Goal: Communication & Community: Ask a question

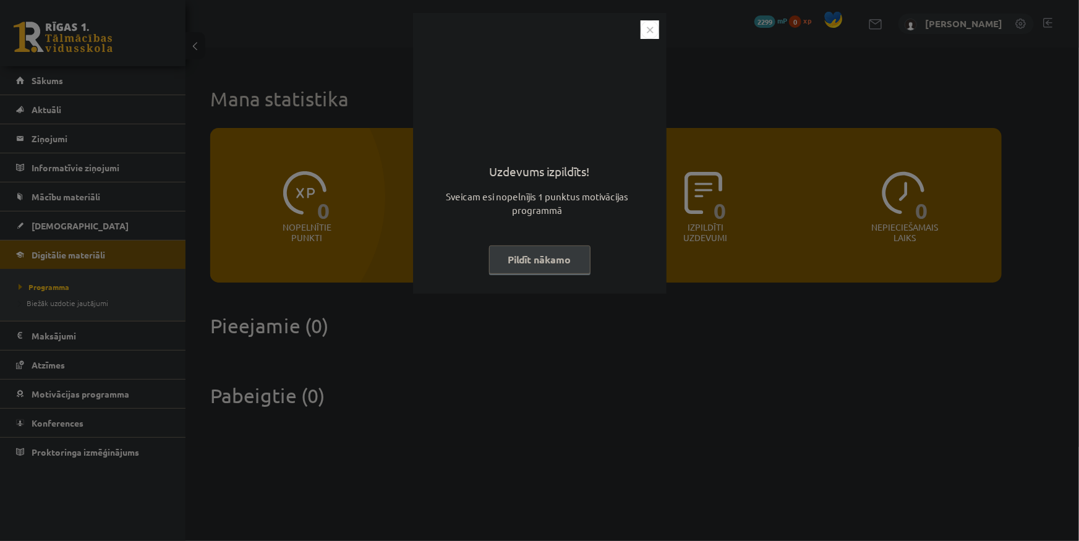
click at [644, 30] on img "Close" at bounding box center [649, 29] width 19 height 19
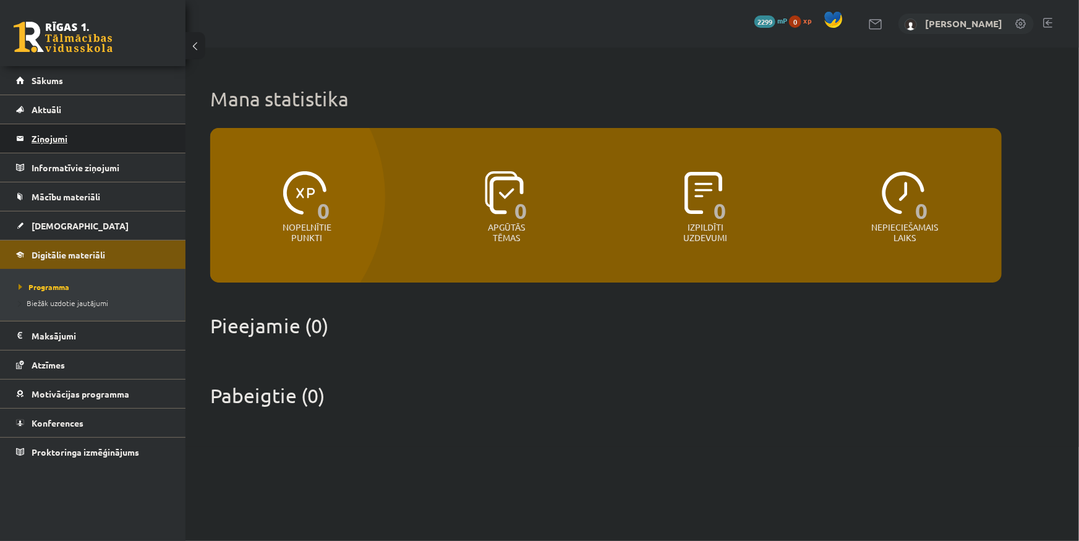
click at [62, 143] on legend "Ziņojumi 0" at bounding box center [101, 138] width 138 height 28
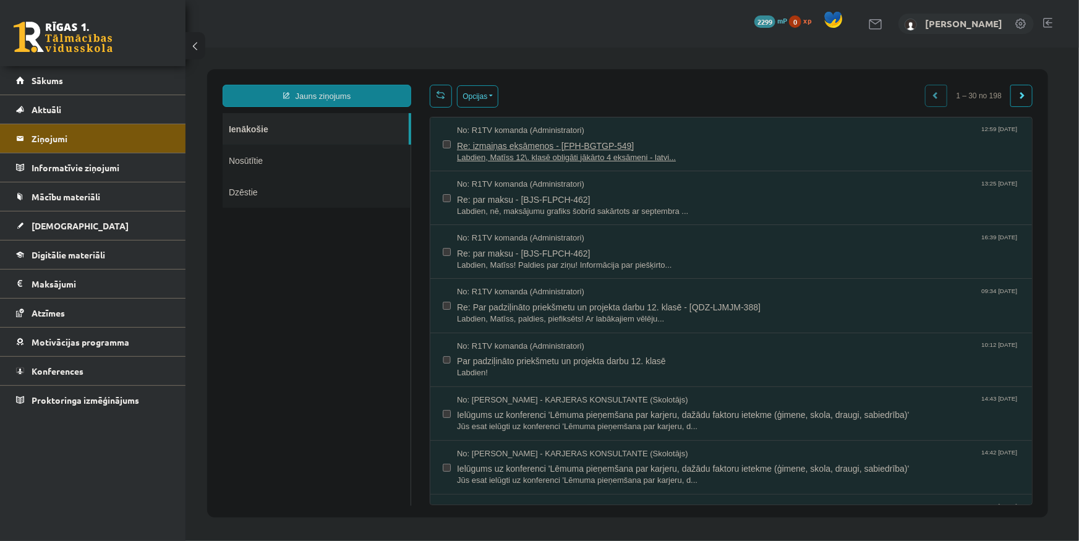
click at [570, 151] on span "Labdien, Matīss 12\. klasē obligāti jākārto 4 eksāmeni - latvi..." at bounding box center [737, 157] width 563 height 12
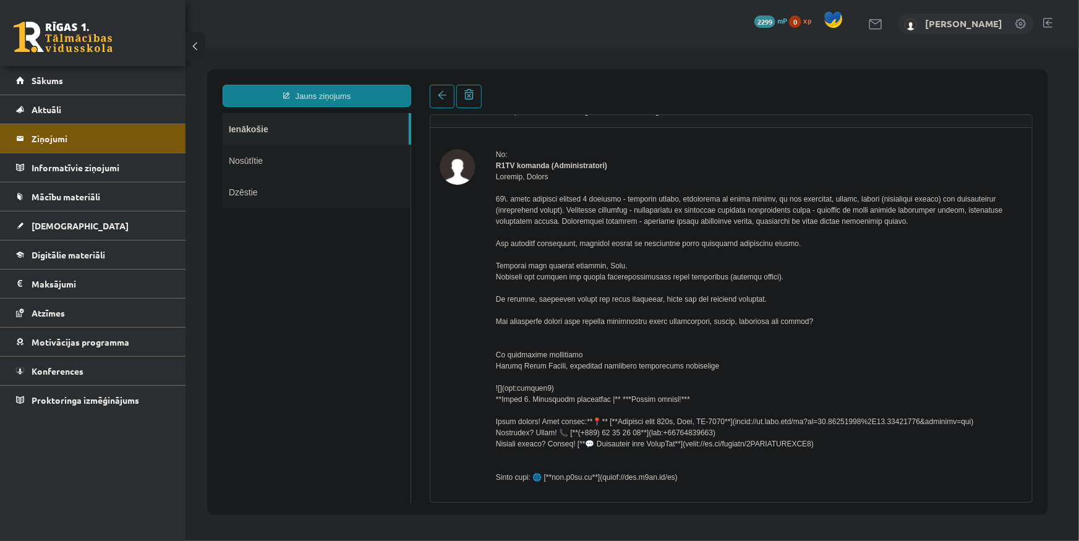
scroll to position [56, 0]
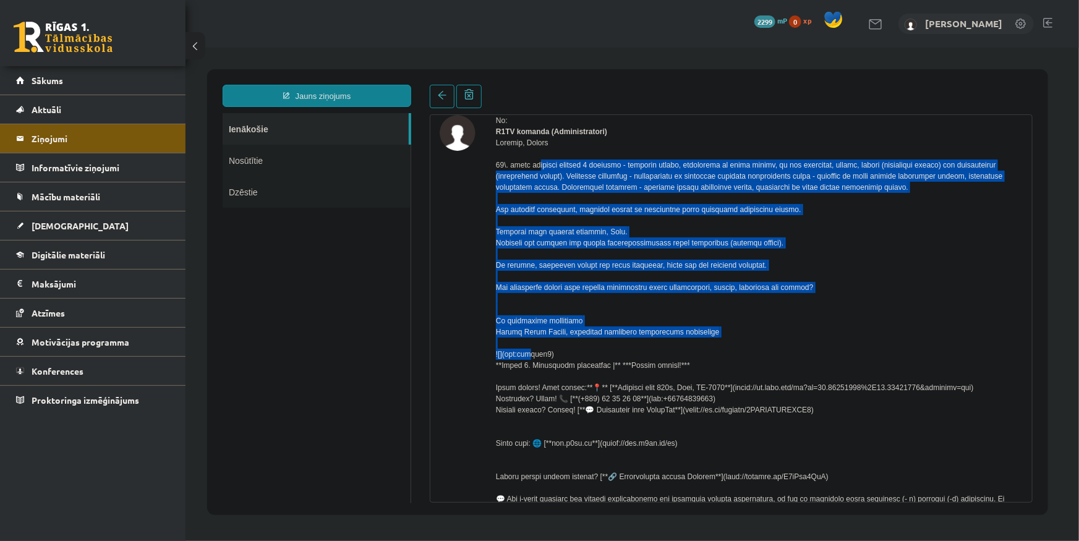
drag, startPoint x: 490, startPoint y: 172, endPoint x: 771, endPoint y: 345, distance: 330.0
click at [771, 345] on div "No: R1TV komanda (Administratori) yaoctyd9. (29 KB) Atbildēt" at bounding box center [730, 407] width 583 height 587
copy div "12\. klasē obligāti jākārto 4 eksāmeni - latviešu valoda, matemātika un angļu v…"
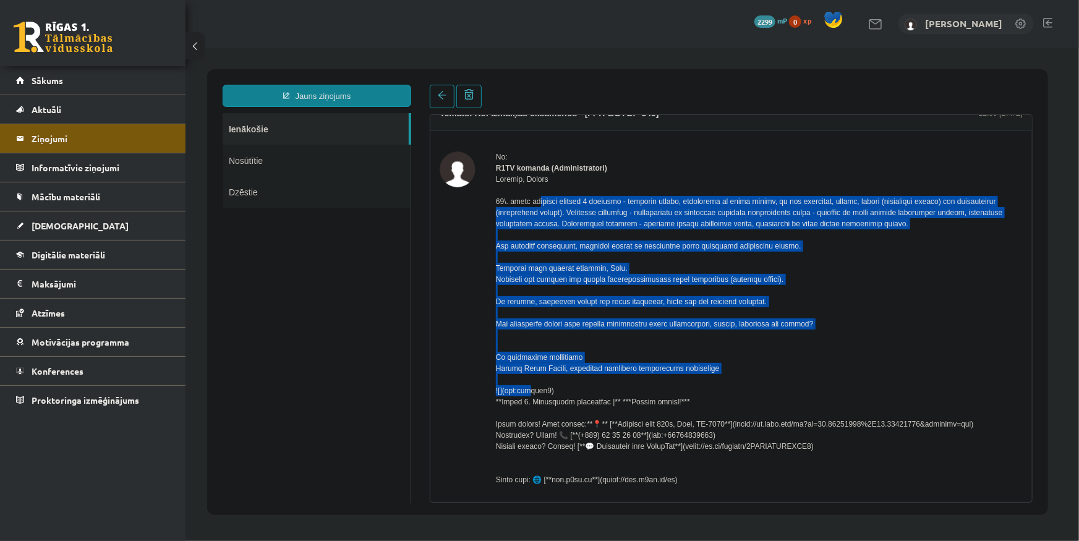
scroll to position [0, 0]
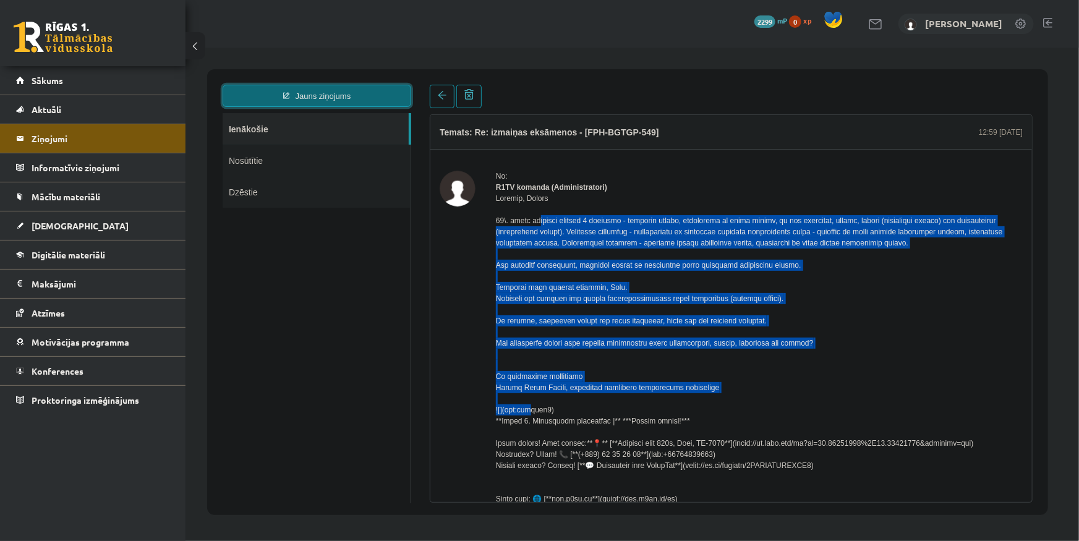
click at [382, 88] on link "Jauns ziņojums" at bounding box center [316, 95] width 189 height 22
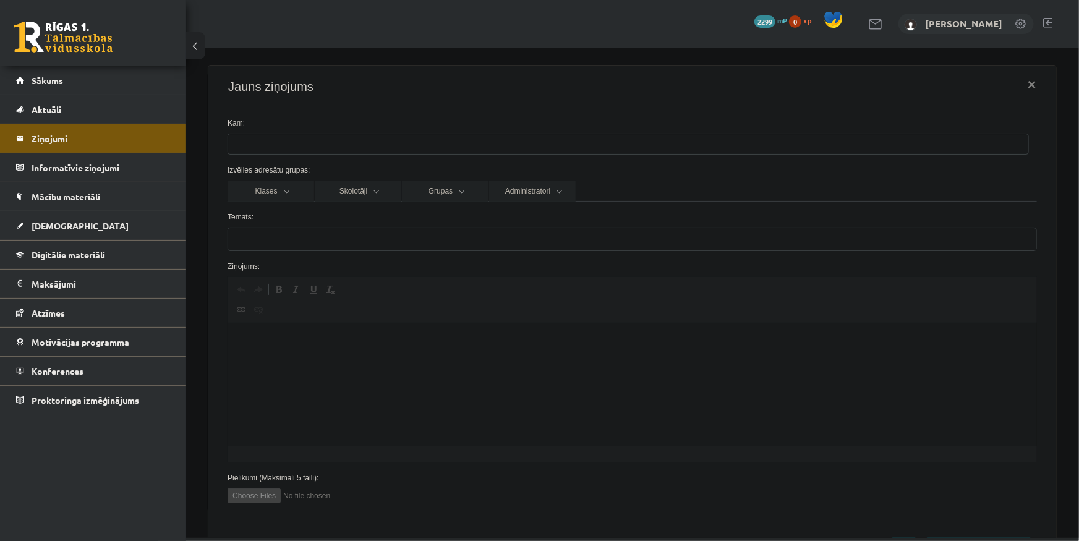
click at [328, 129] on div "Kam:" at bounding box center [632, 135] width 828 height 37
click at [318, 135] on ul at bounding box center [628, 144] width 800 height 20
type input "********"
click at [293, 188] on link "Klases" at bounding box center [270, 190] width 87 height 21
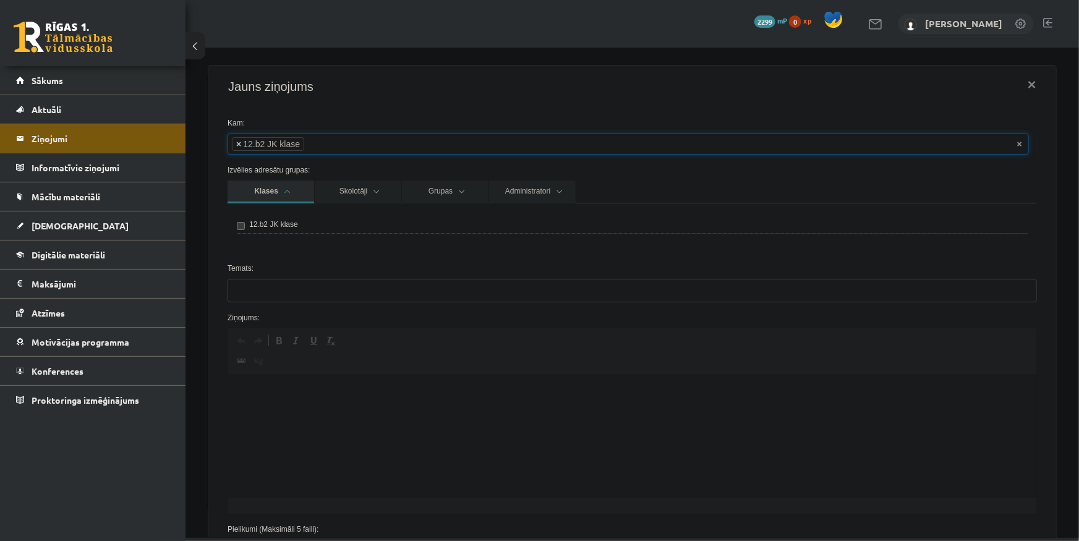
click at [236, 145] on span "×" at bounding box center [238, 143] width 5 height 12
click at [491, 237] on div "12.b2 JK klase" at bounding box center [631, 227] width 809 height 49
click at [1024, 82] on button "×" at bounding box center [1031, 84] width 28 height 35
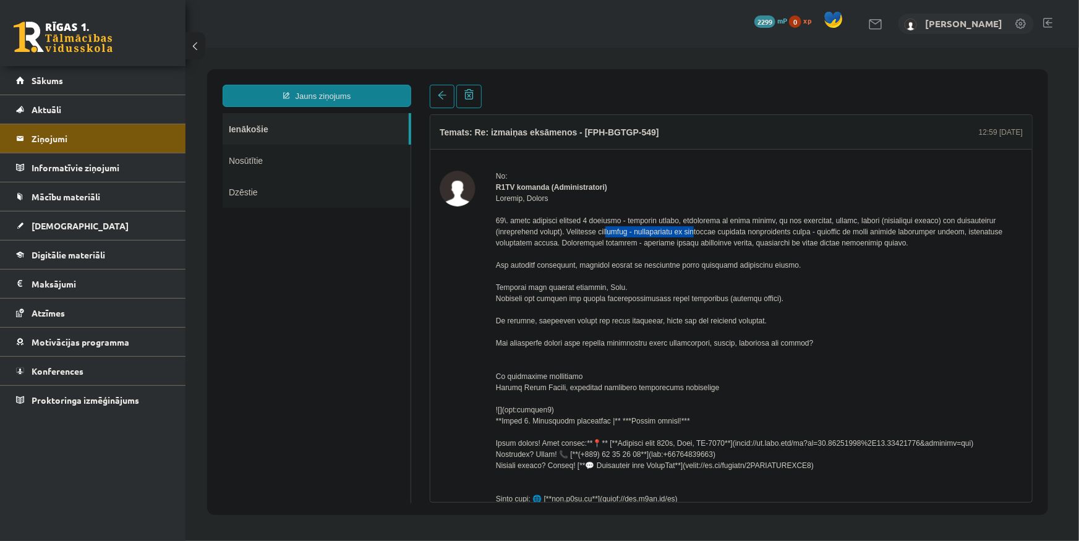
drag, startPoint x: 559, startPoint y: 244, endPoint x: 651, endPoint y: 245, distance: 92.1
click at [651, 245] on div at bounding box center [758, 431] width 527 height 479
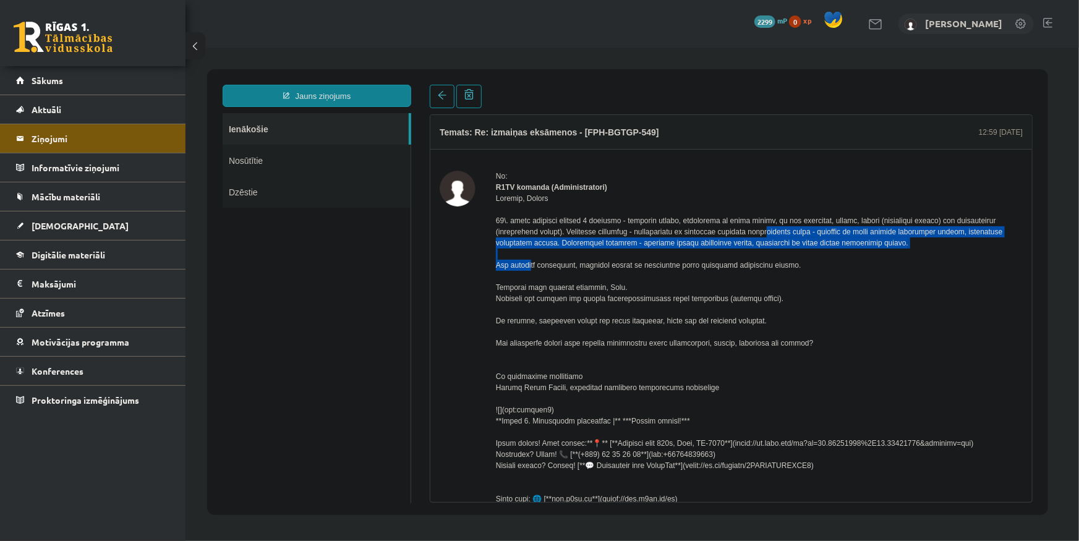
drag, startPoint x: 719, startPoint y: 246, endPoint x: 521, endPoint y: 261, distance: 198.4
click at [521, 261] on div at bounding box center [758, 431] width 527 height 479
click at [537, 253] on div at bounding box center [758, 431] width 527 height 479
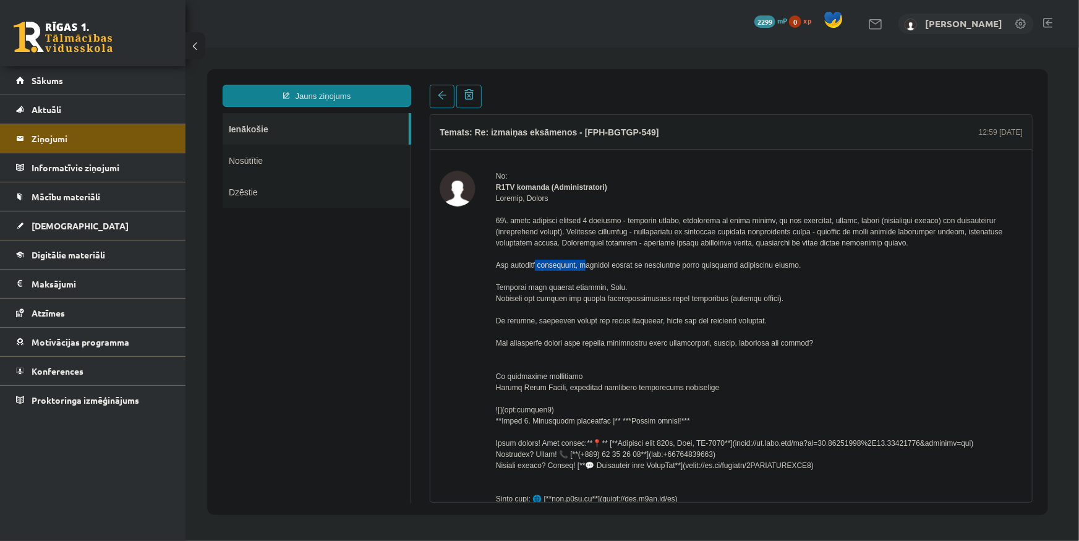
drag, startPoint x: 537, startPoint y: 272, endPoint x: 708, endPoint y: 260, distance: 171.7
click at [705, 261] on div at bounding box center [758, 431] width 527 height 479
click at [708, 260] on div at bounding box center [758, 431] width 527 height 479
click at [611, 230] on div at bounding box center [758, 431] width 527 height 479
drag, startPoint x: 710, startPoint y: 227, endPoint x: 517, endPoint y: 245, distance: 194.4
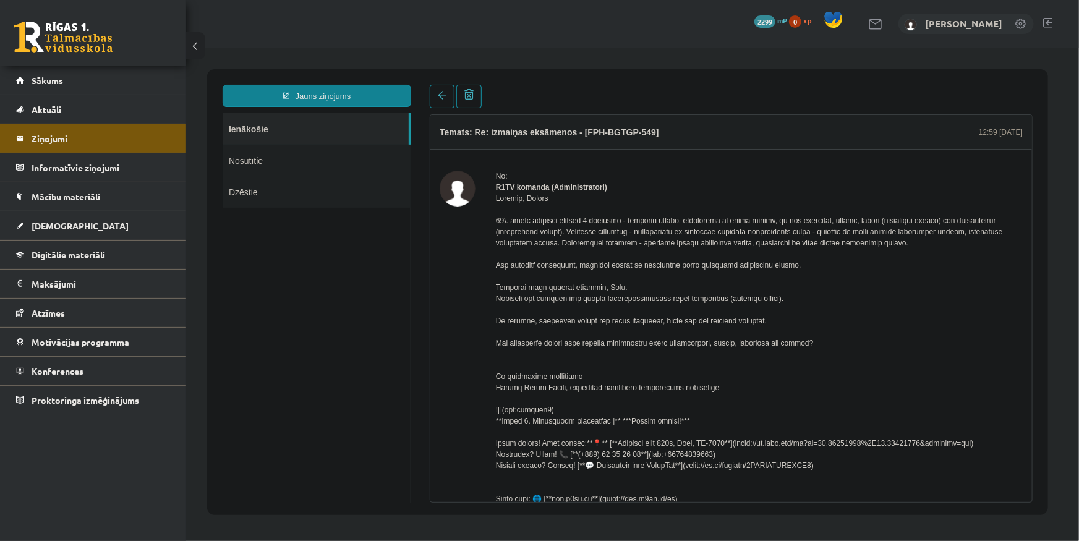
drag, startPoint x: 517, startPoint y: 245, endPoint x: 493, endPoint y: 240, distance: 24.0
click at [497, 242] on div at bounding box center [758, 431] width 527 height 479
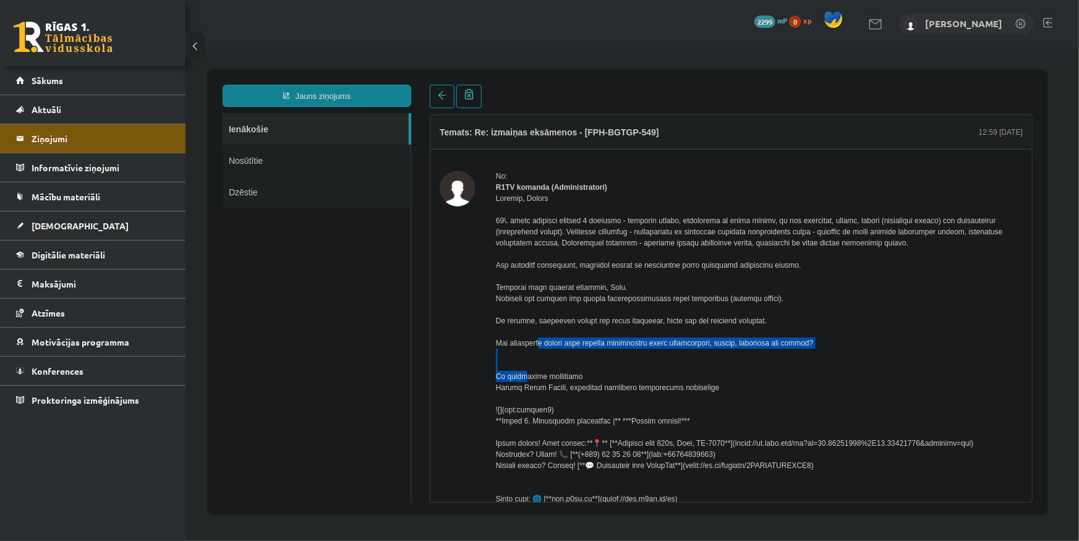
drag, startPoint x: 495, startPoint y: 354, endPoint x: 842, endPoint y: 353, distance: 346.8
click at [842, 353] on div at bounding box center [758, 431] width 527 height 479
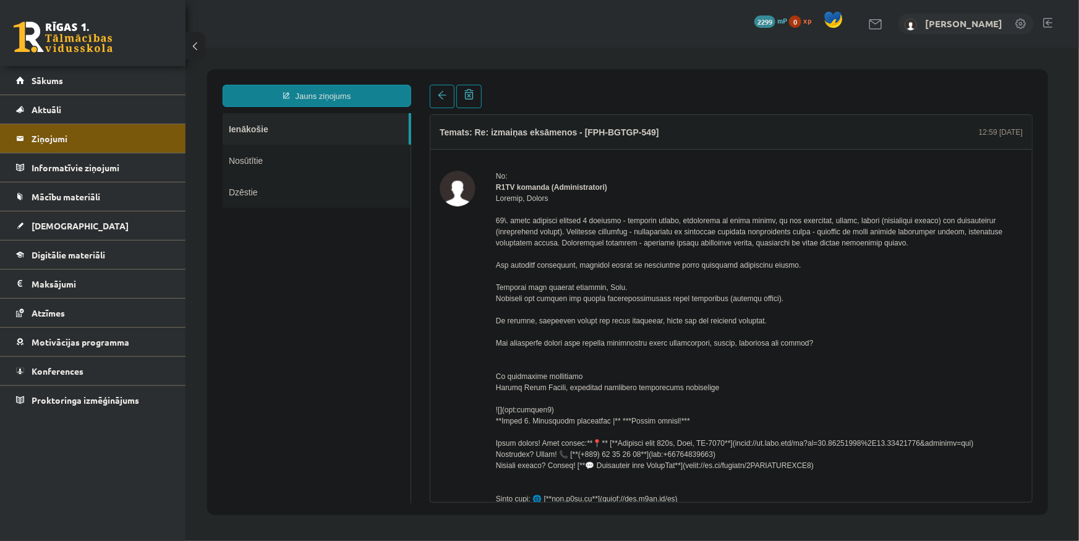
click at [698, 365] on div at bounding box center [758, 431] width 527 height 479
click at [800, 240] on div at bounding box center [758, 431] width 527 height 479
click at [807, 241] on div at bounding box center [758, 431] width 527 height 479
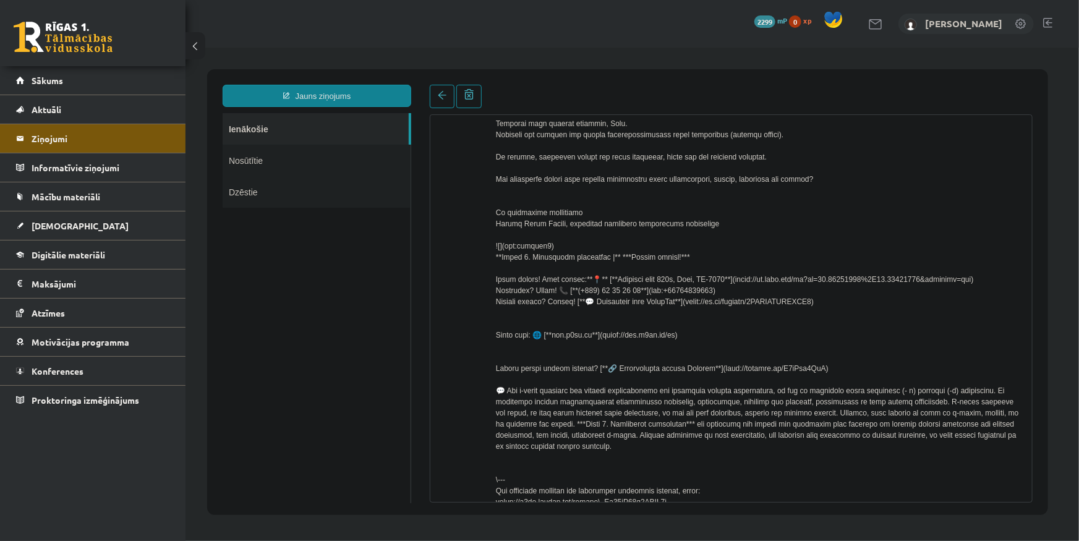
scroll to position [287, 0]
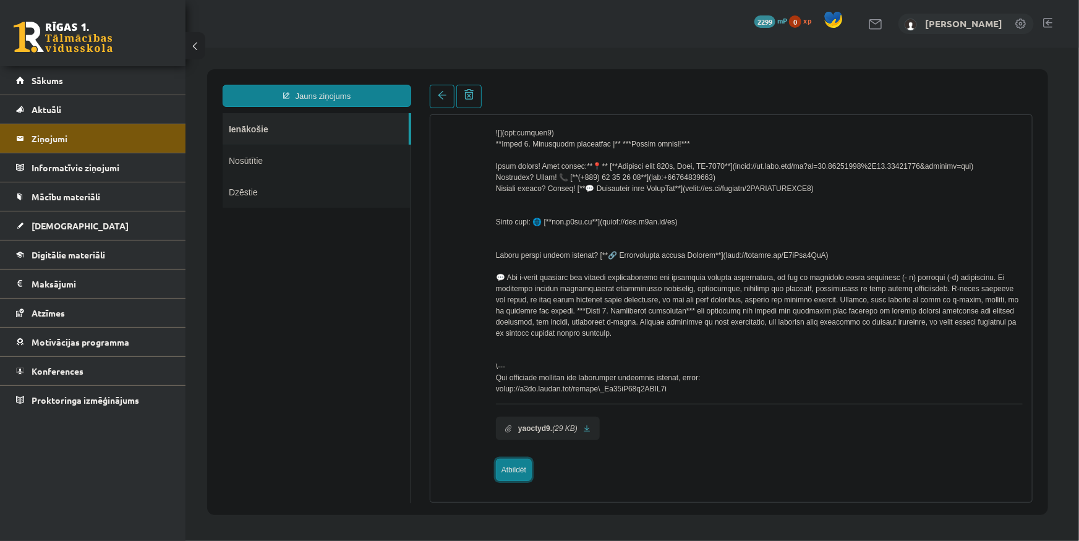
click at [523, 468] on link "Atbildēt" at bounding box center [513, 469] width 36 height 22
type input "**********"
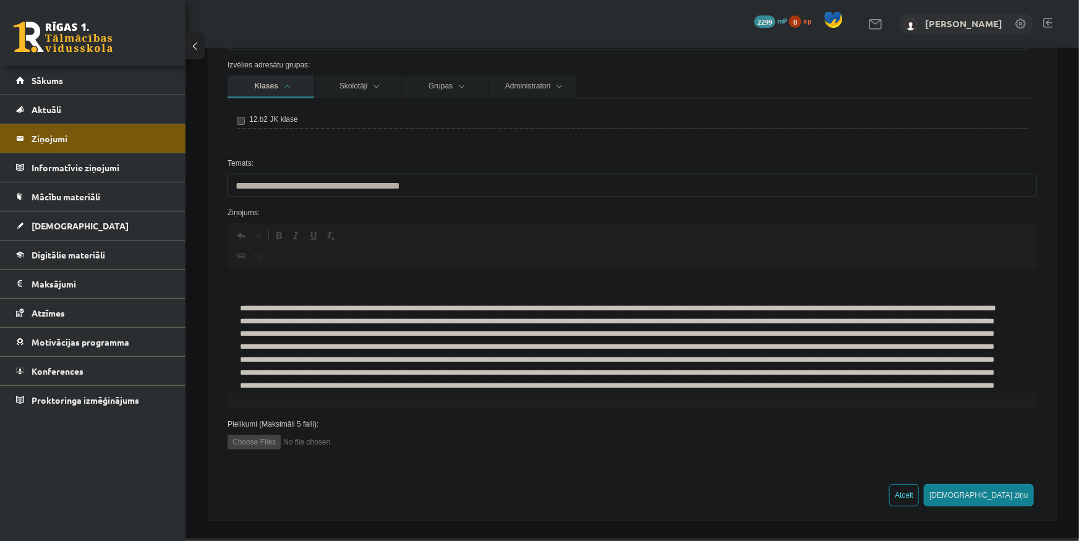
scroll to position [0, 0]
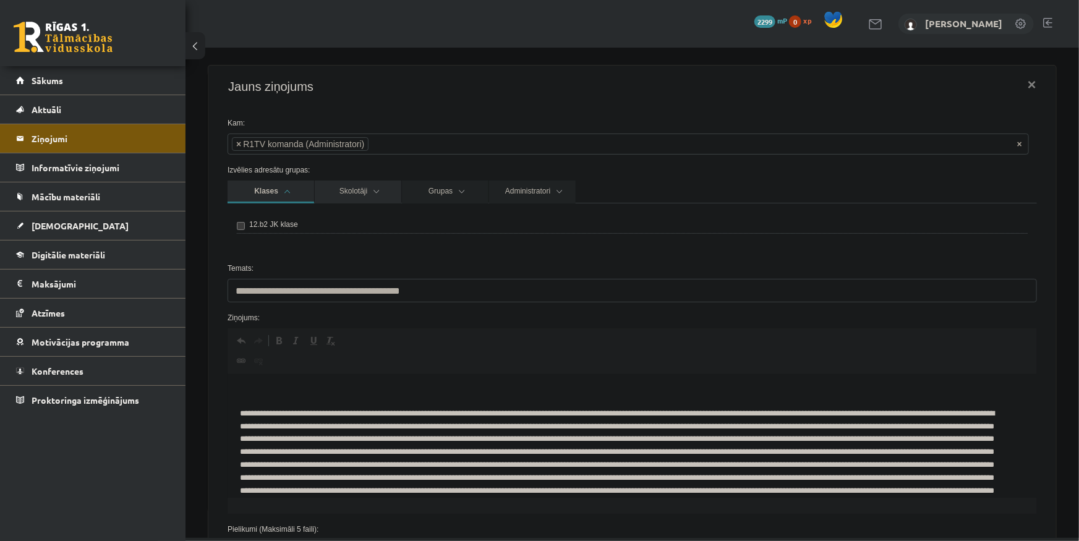
click at [374, 187] on link "Skolotāji" at bounding box center [357, 191] width 87 height 23
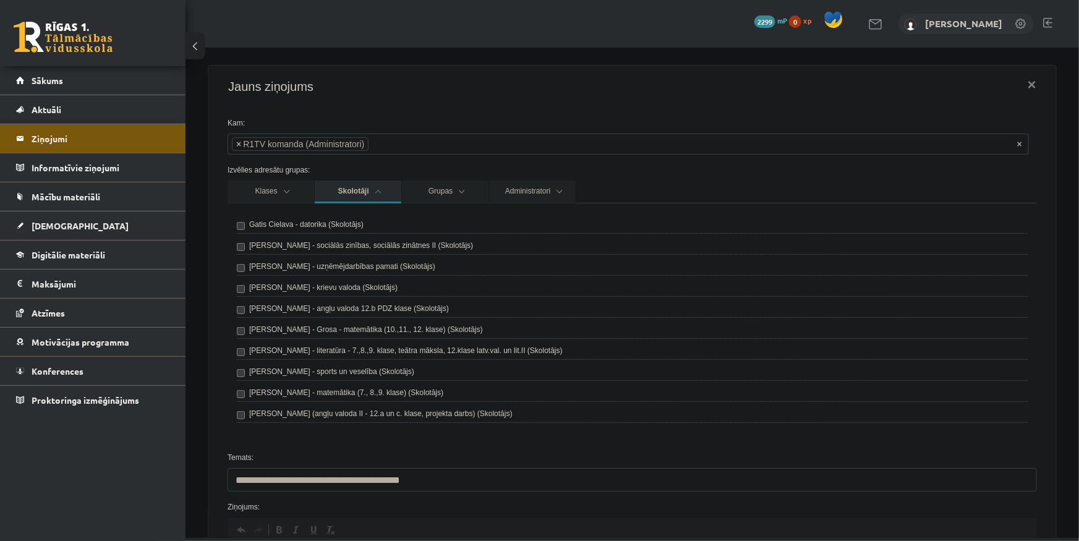
click at [370, 194] on link "Skolotāji" at bounding box center [357, 191] width 87 height 23
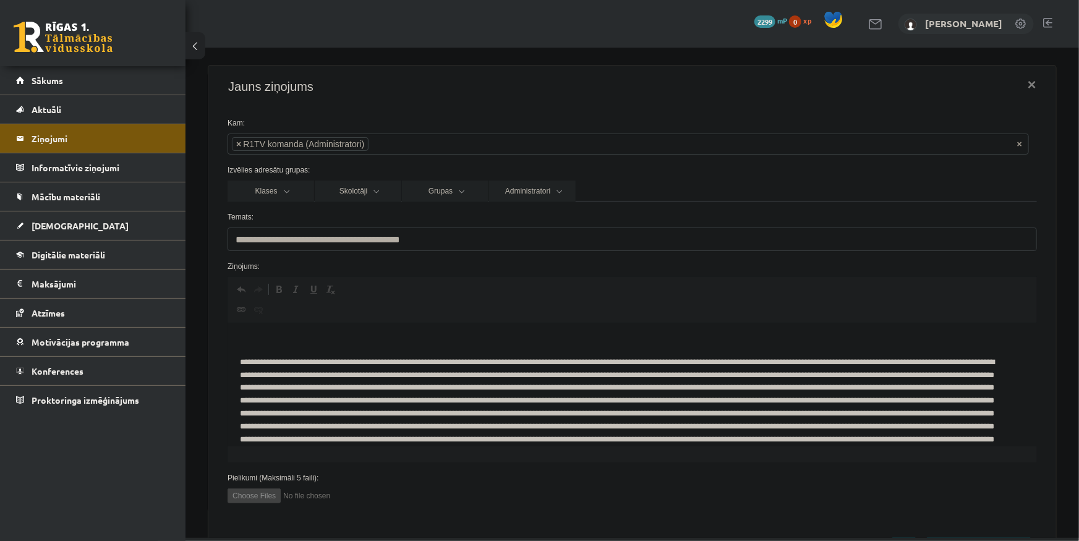
click at [281, 347] on p "Rich Text Editor, wiswyg-editor-47363849427800-1756204113-993" at bounding box center [632, 341] width 785 height 13
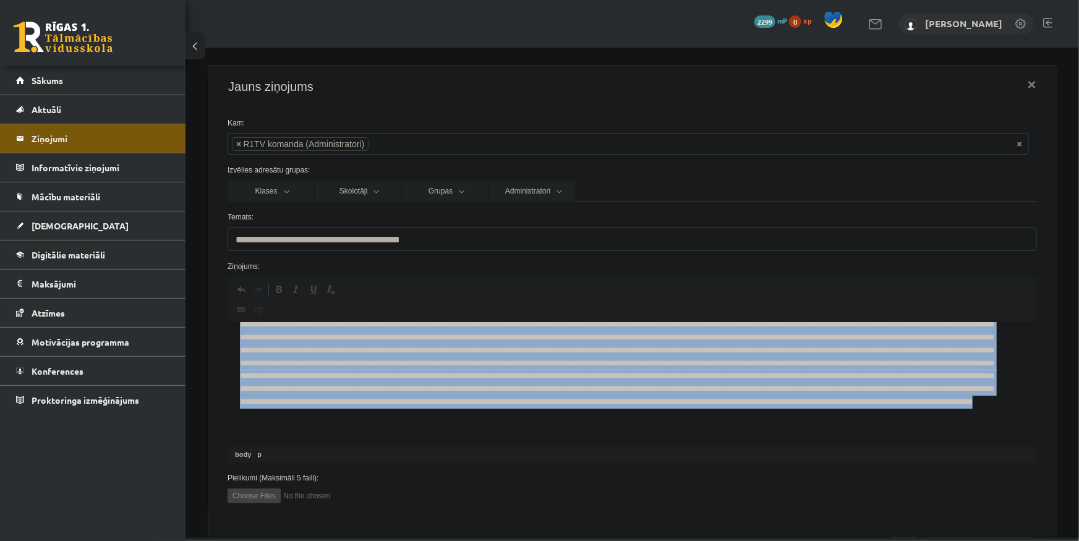
scroll to position [54, 0]
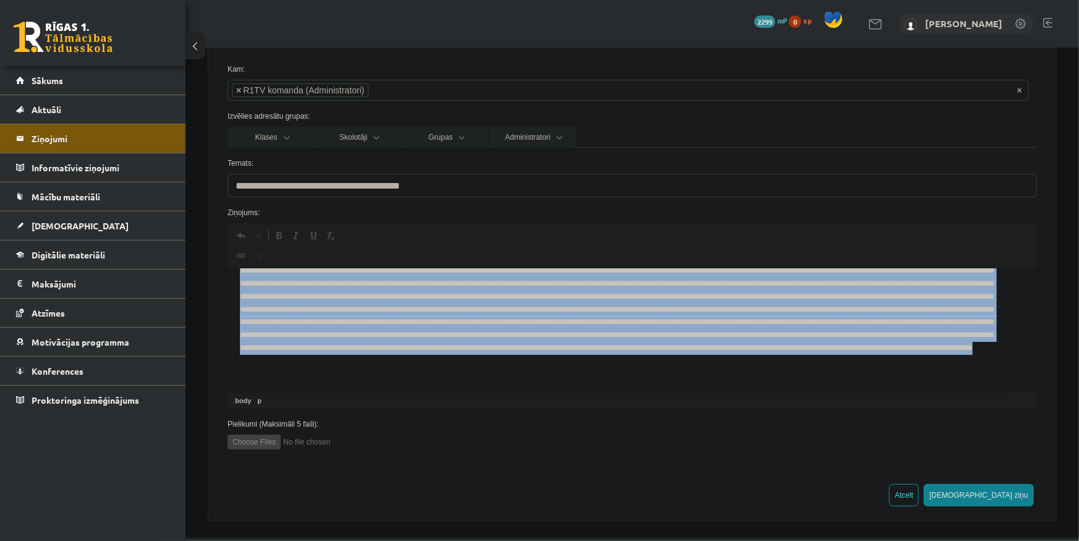
drag, startPoint x: 240, startPoint y: 293, endPoint x: 687, endPoint y: 558, distance: 519.4
click at [687, 393] on html at bounding box center [632, 293] width 809 height 200
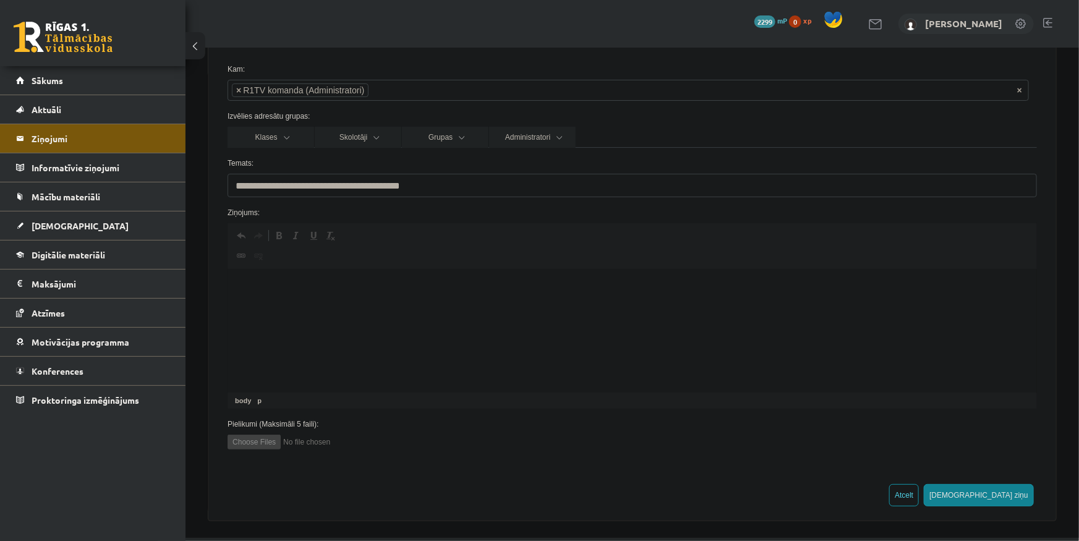
scroll to position [0, 0]
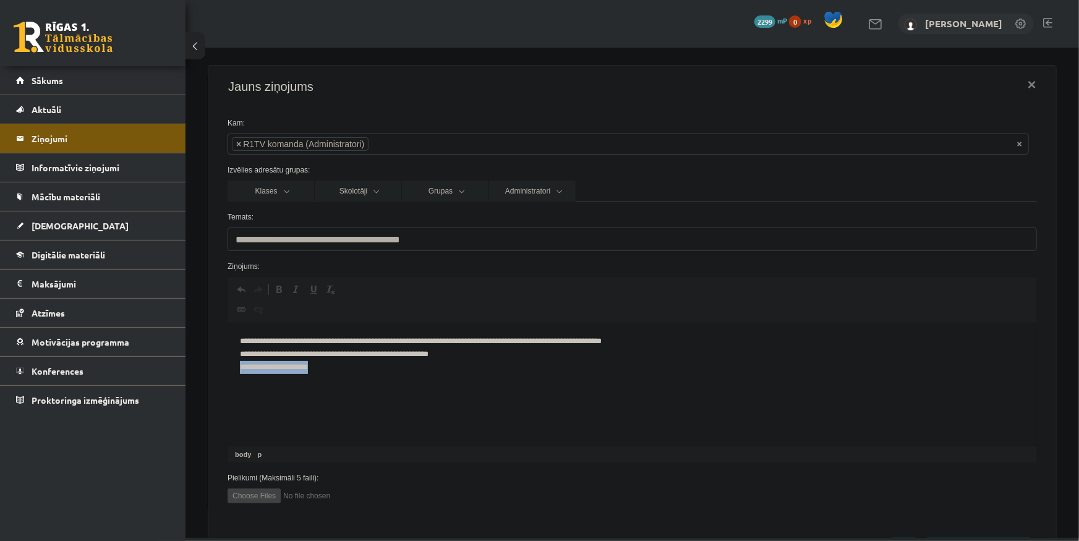
drag, startPoint x: 305, startPoint y: 368, endPoint x: 176, endPoint y: 377, distance: 130.1
click at [228, 377] on html "**********" at bounding box center [632, 354] width 809 height 63
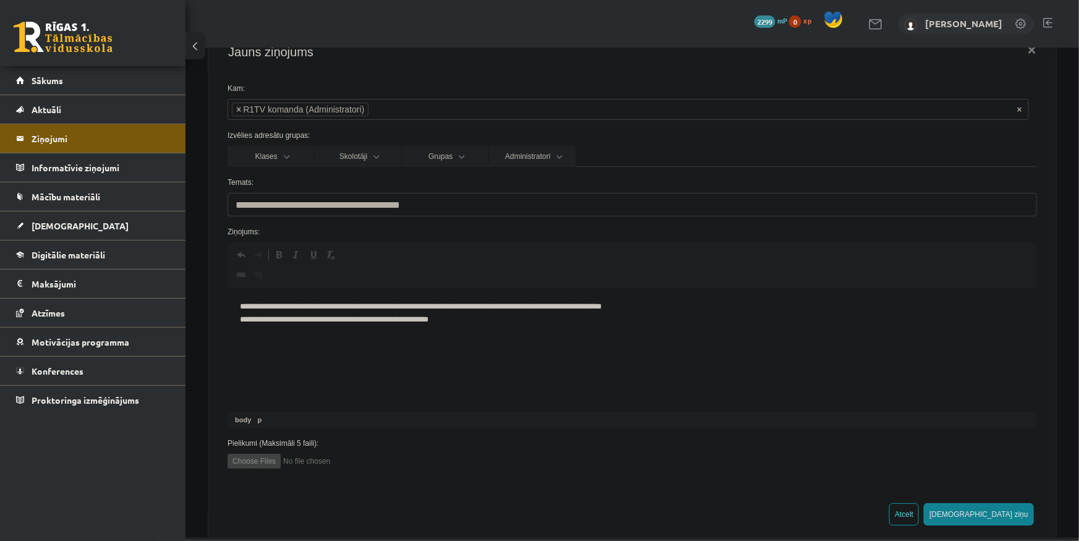
scroll to position [54, 0]
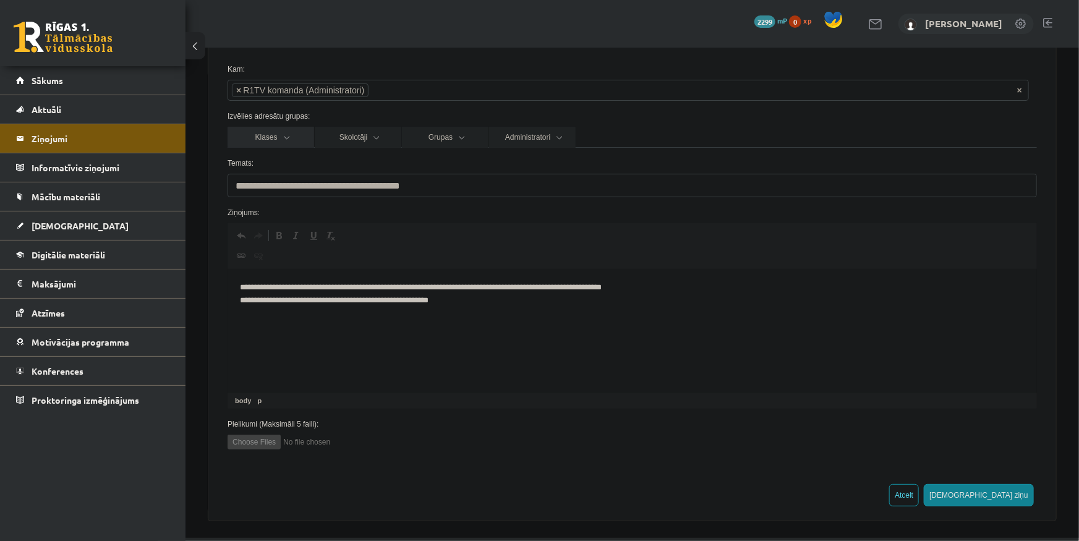
click at [288, 141] on link "Klases" at bounding box center [270, 136] width 87 height 21
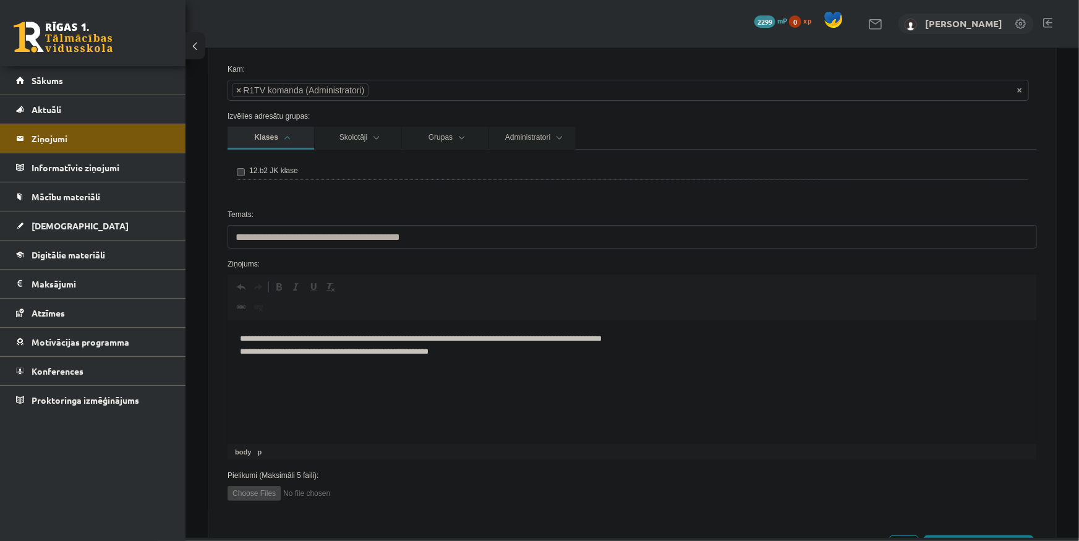
drag, startPoint x: 287, startPoint y: 140, endPoint x: 320, endPoint y: 134, distance: 33.3
click at [288, 140] on link "Klases" at bounding box center [270, 137] width 87 height 23
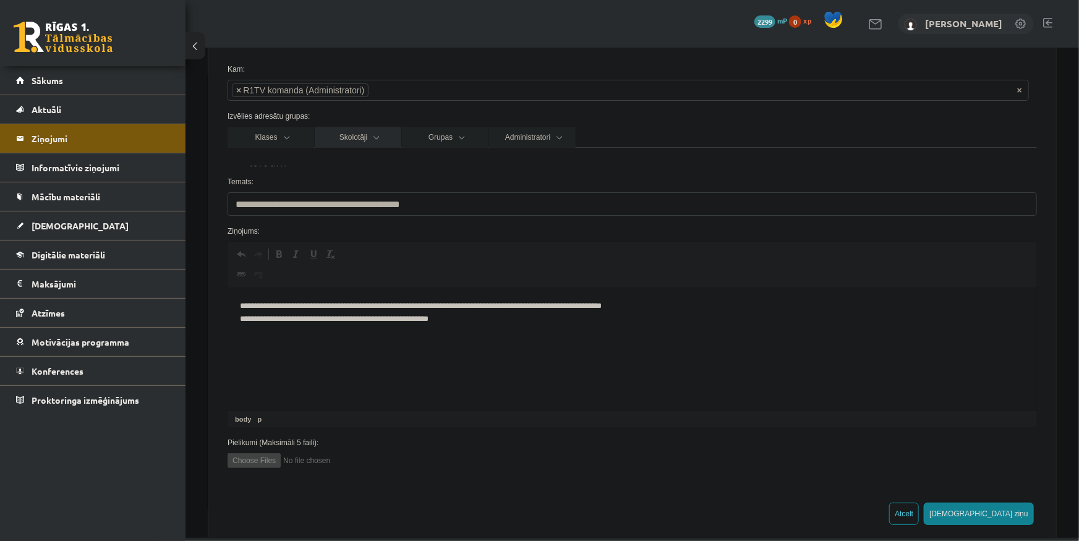
click at [328, 134] on link "Skolotāji" at bounding box center [357, 136] width 87 height 21
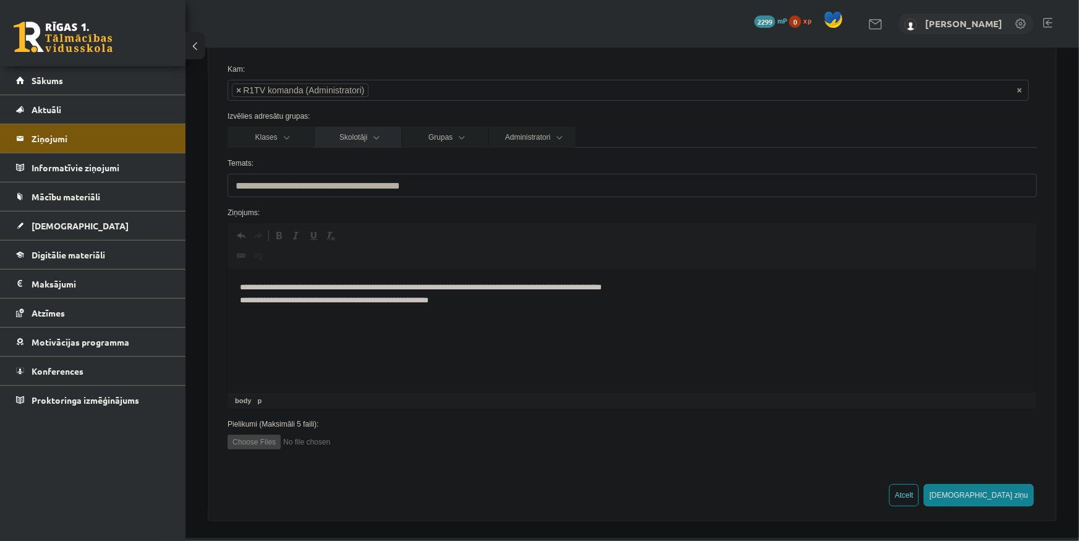
click at [333, 133] on link "Skolotāji" at bounding box center [357, 136] width 87 height 21
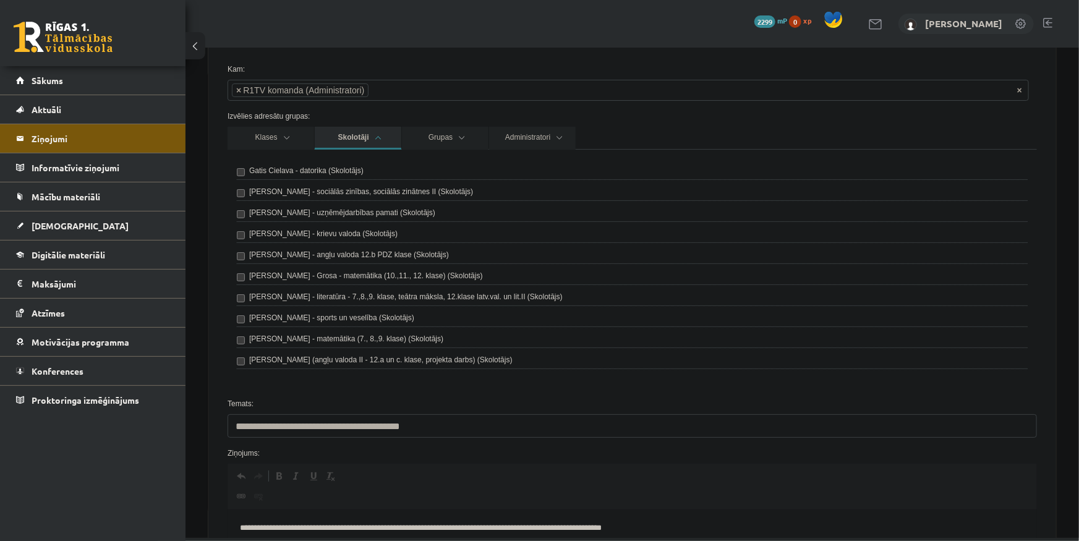
click at [333, 133] on link "Skolotāji" at bounding box center [357, 137] width 87 height 23
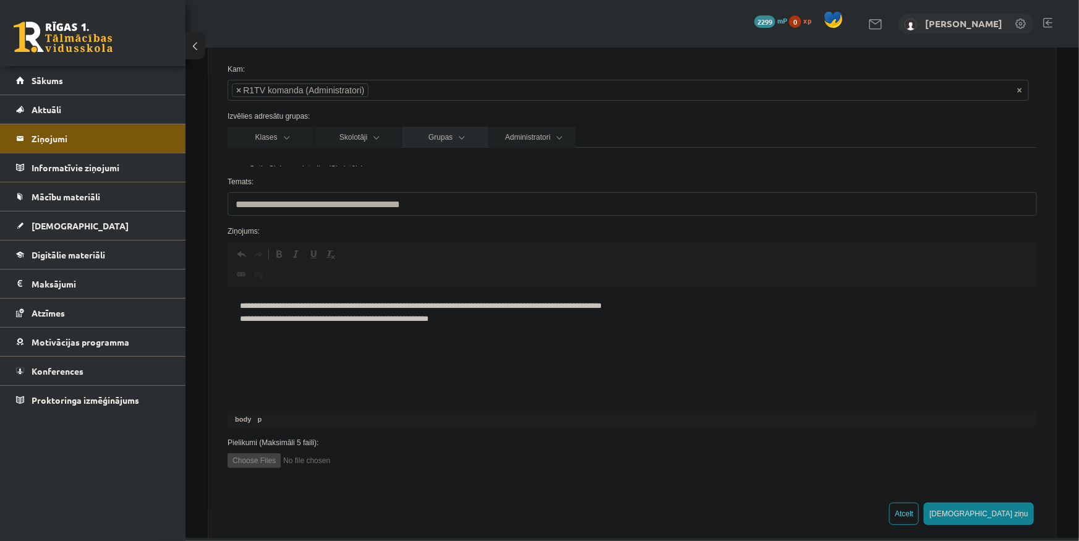
click at [444, 130] on link "Grupas" at bounding box center [444, 136] width 87 height 21
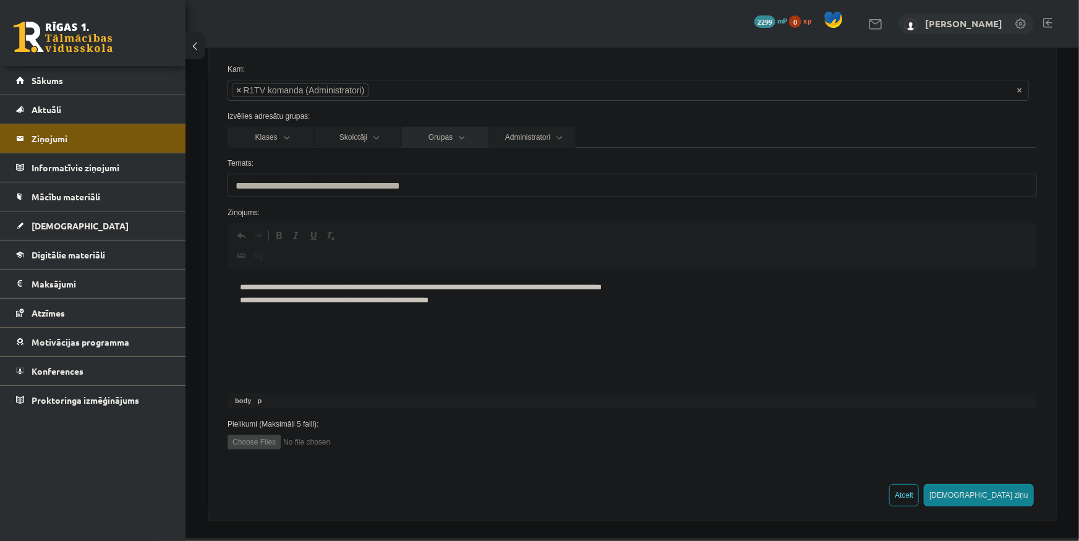
click at [448, 130] on link "Grupas" at bounding box center [444, 136] width 87 height 21
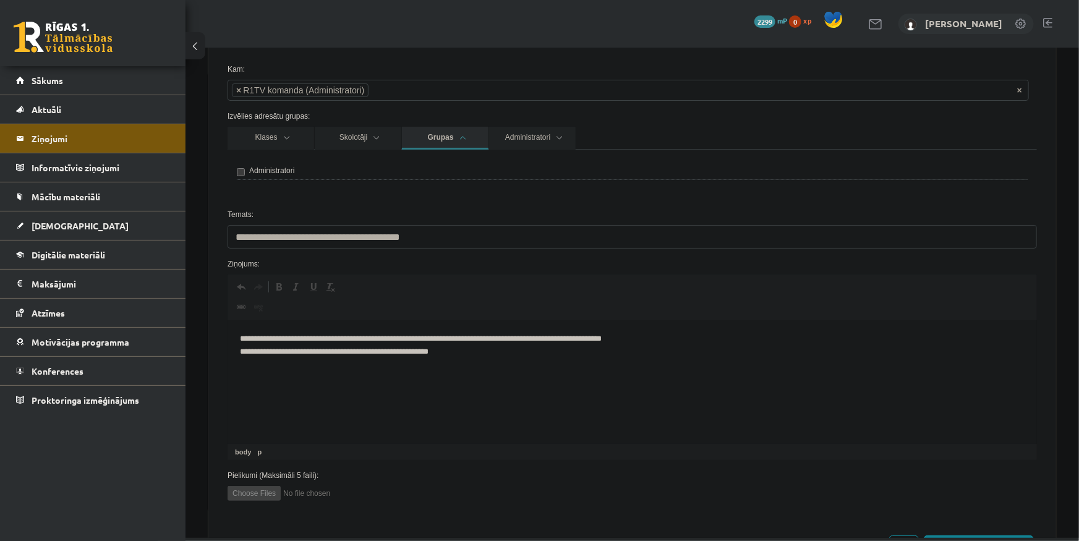
click at [450, 131] on link "Grupas" at bounding box center [444, 137] width 87 height 23
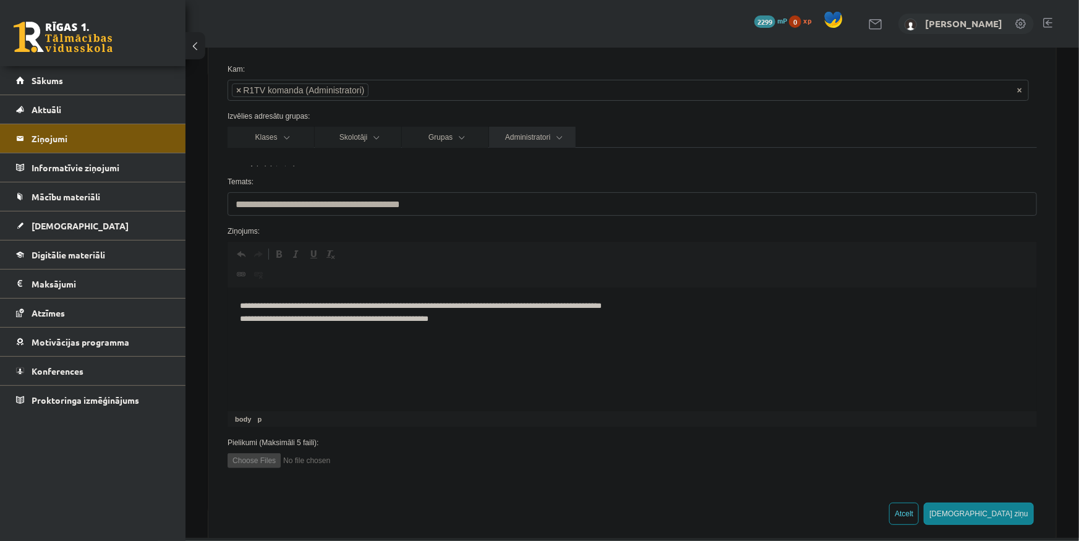
click at [543, 136] on link "Administratori" at bounding box center [531, 136] width 87 height 21
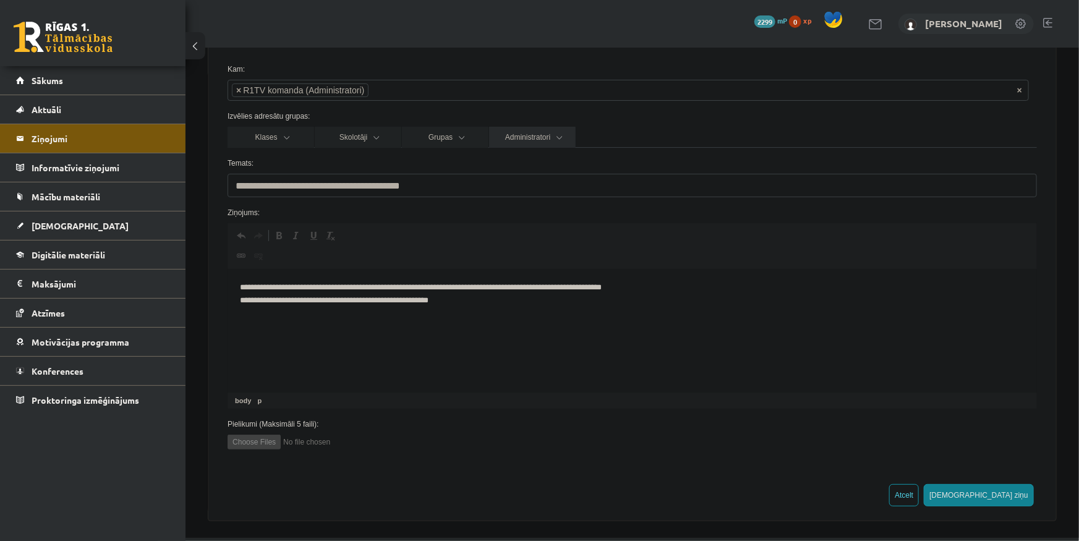
click at [543, 136] on link "Administratori" at bounding box center [531, 136] width 87 height 21
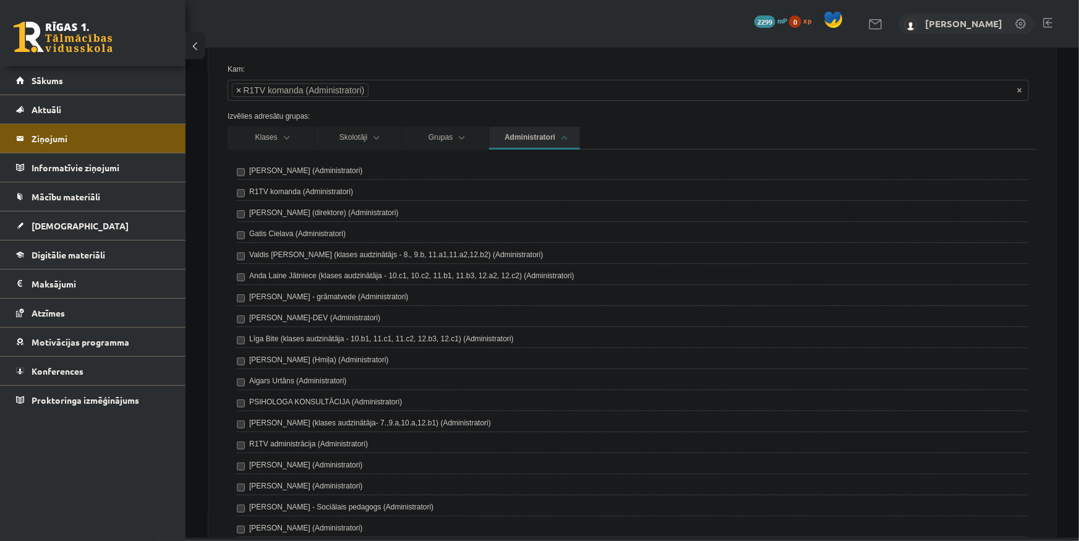
click at [544, 136] on link "Administratori" at bounding box center [533, 137] width 91 height 23
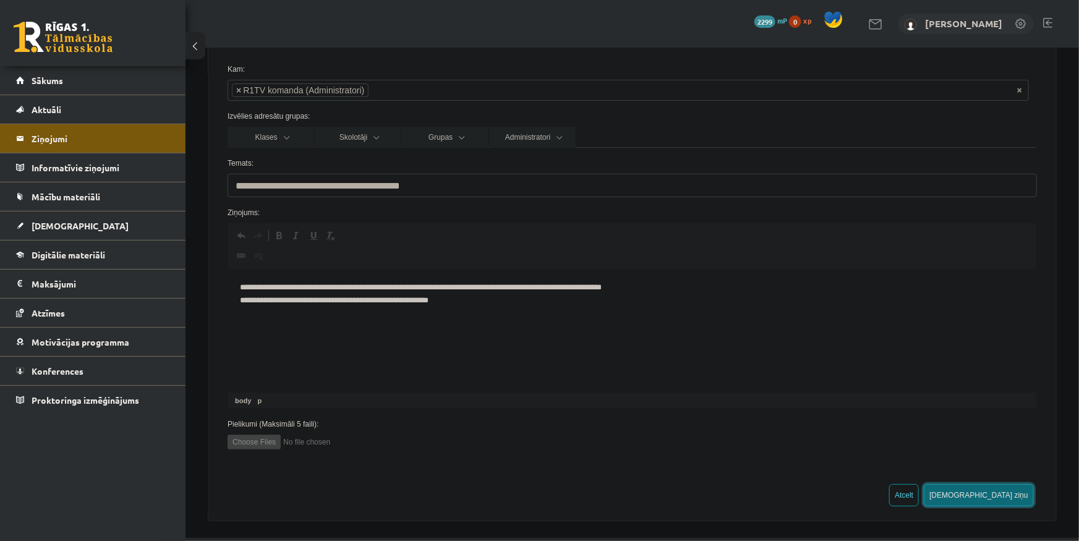
click at [1013, 494] on button "[DEMOGRAPHIC_DATA] ziņu" at bounding box center [978, 494] width 110 height 22
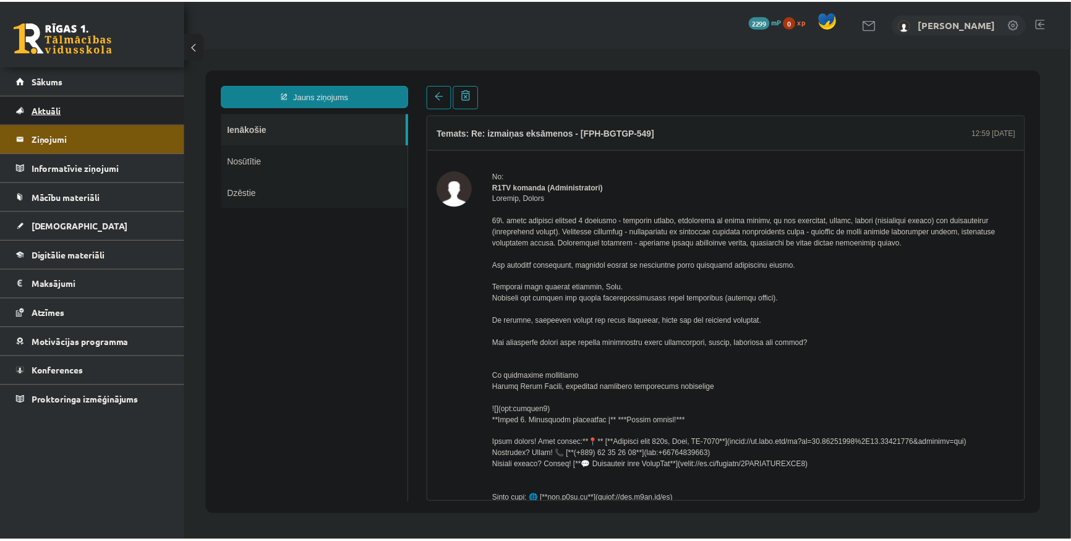
scroll to position [0, 0]
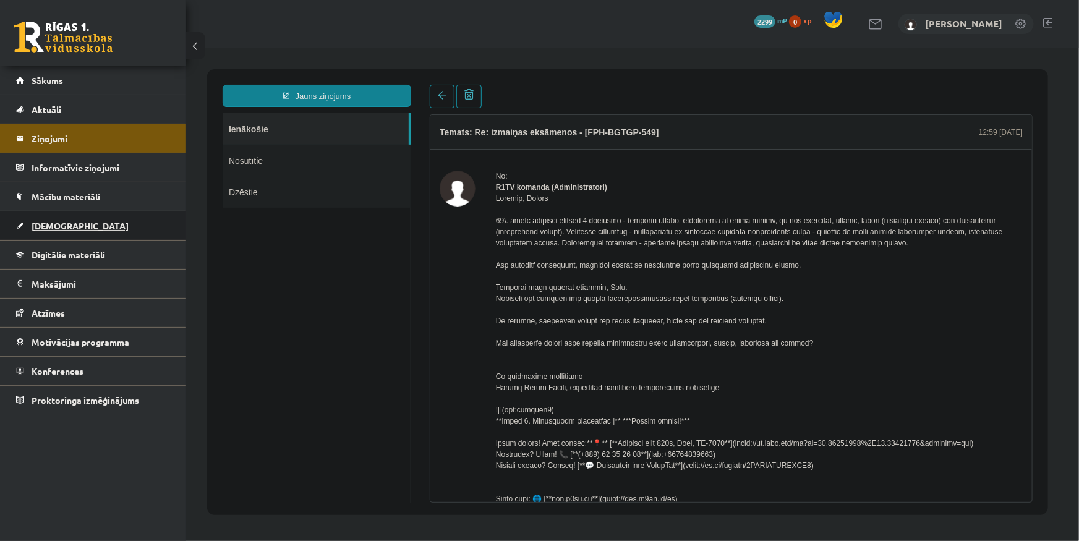
click at [82, 216] on link "[DEMOGRAPHIC_DATA]" at bounding box center [93, 225] width 154 height 28
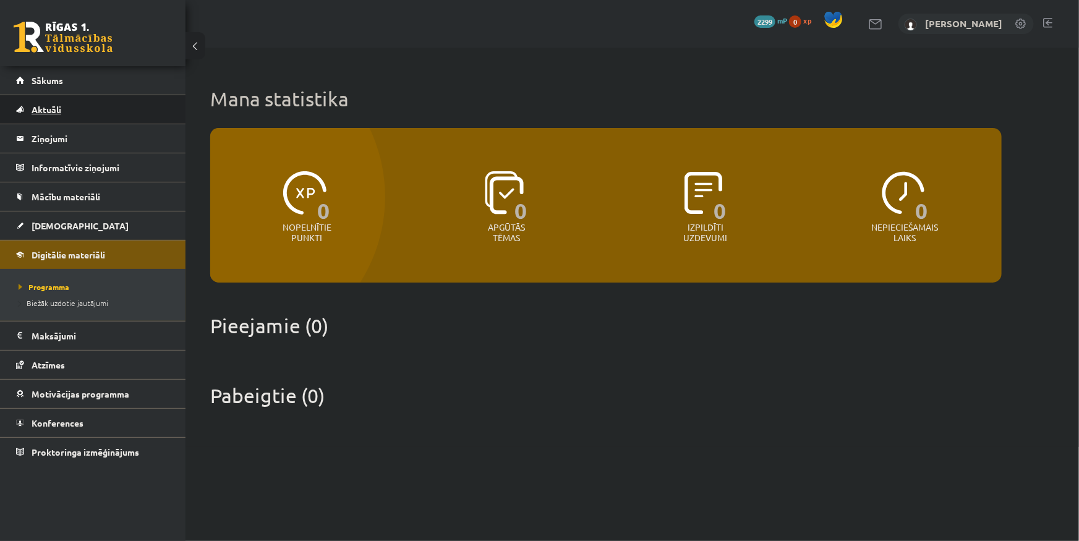
click at [109, 105] on link "Aktuāli" at bounding box center [93, 109] width 154 height 28
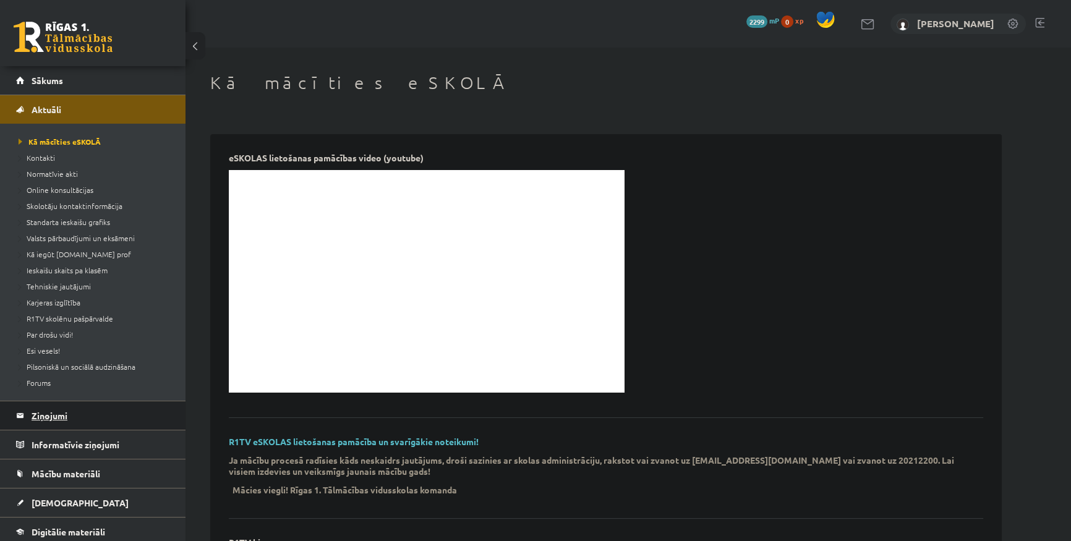
click at [54, 410] on legend "Ziņojumi 0" at bounding box center [101, 415] width 138 height 28
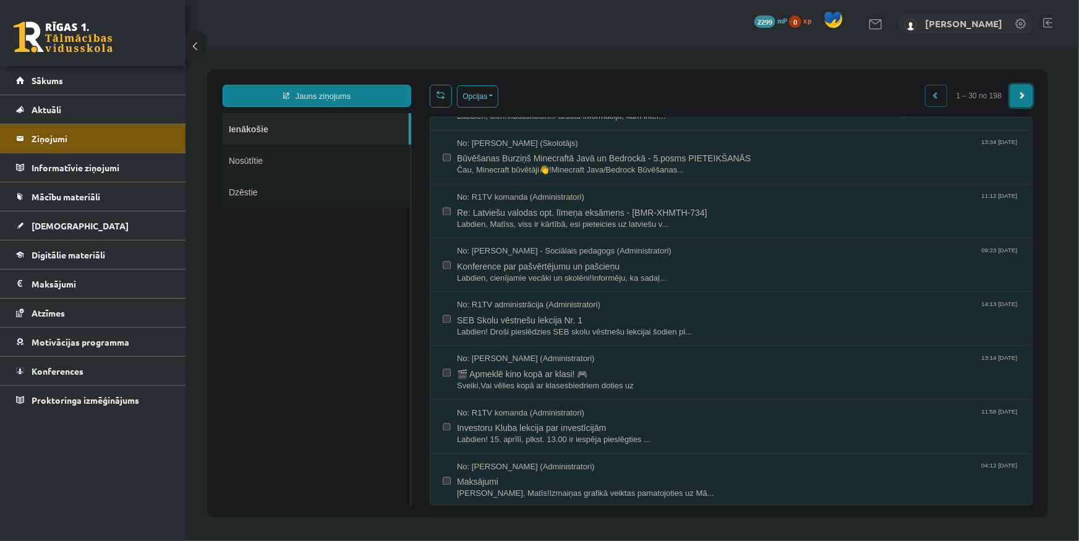
click at [1026, 92] on link at bounding box center [1021, 95] width 22 height 22
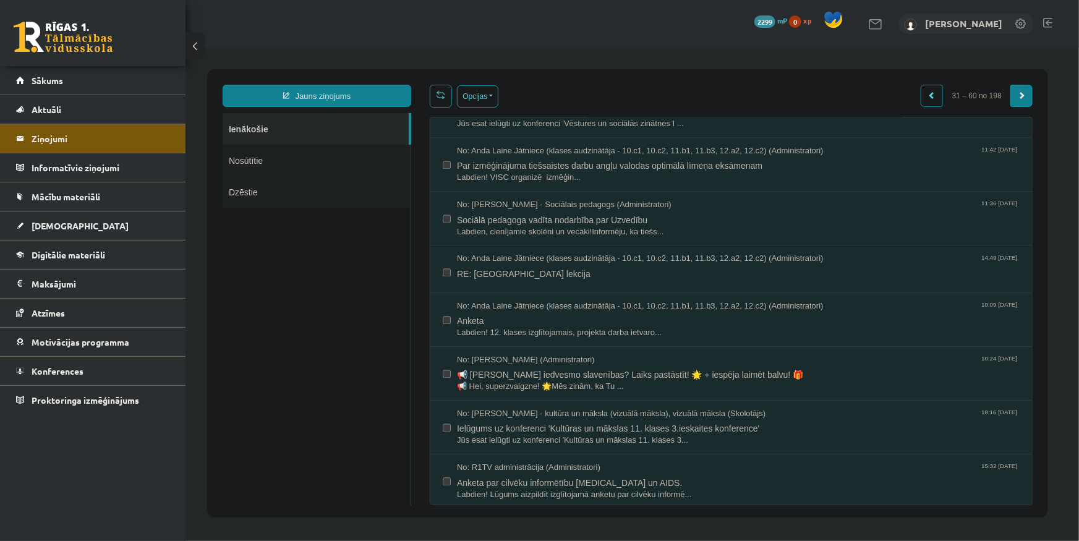
click at [1025, 95] on link at bounding box center [1021, 95] width 22 height 22
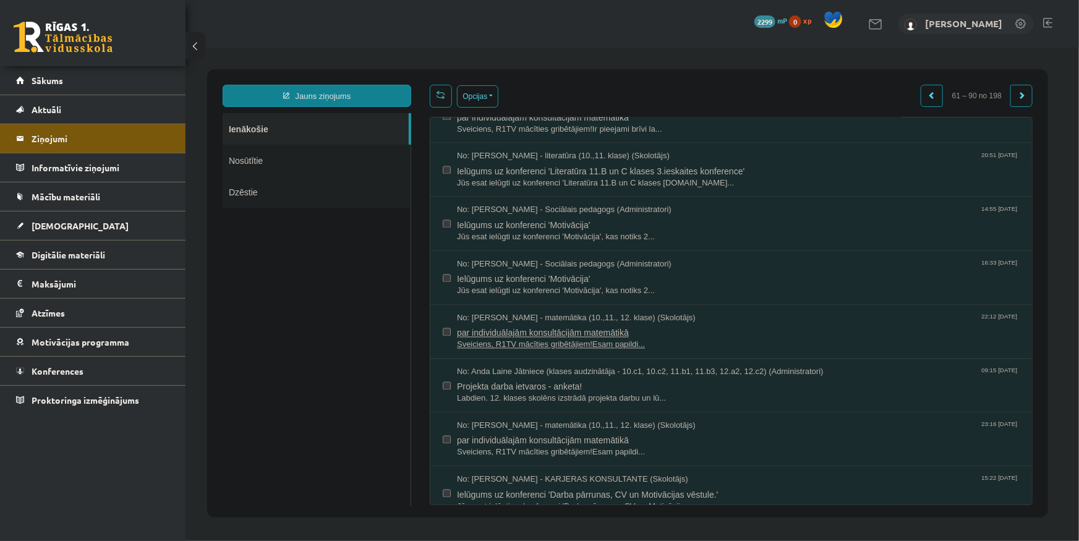
scroll to position [1218, 0]
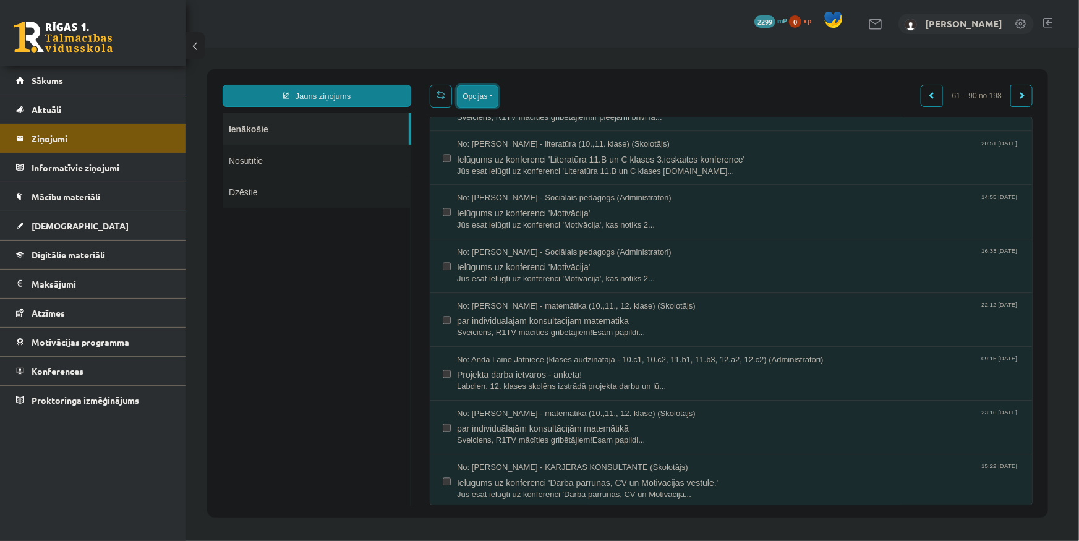
click at [480, 99] on button "Opcijas" at bounding box center [476, 96] width 41 height 22
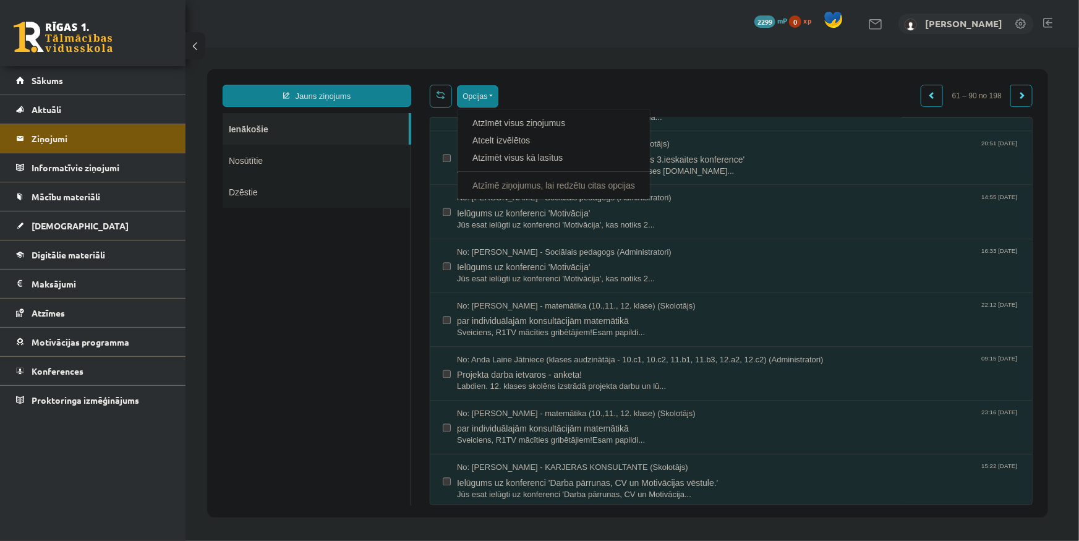
click at [709, 74] on div "Jauns ziņojums Ienākošie Nosūtītie Dzēstie ********* ********* ******* Opcijas …" at bounding box center [626, 293] width 841 height 448
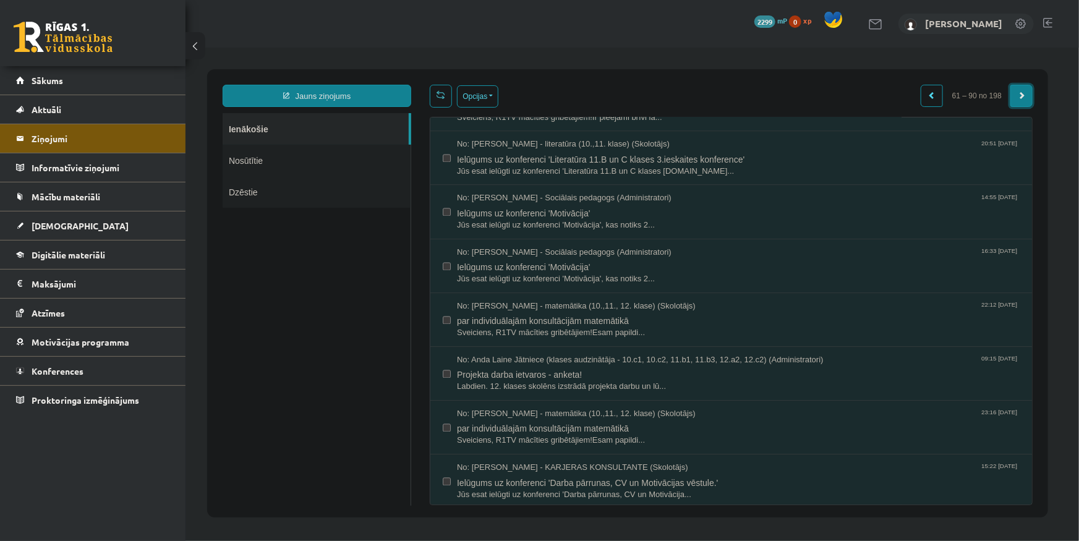
click at [1021, 96] on span at bounding box center [1020, 94] width 7 height 7
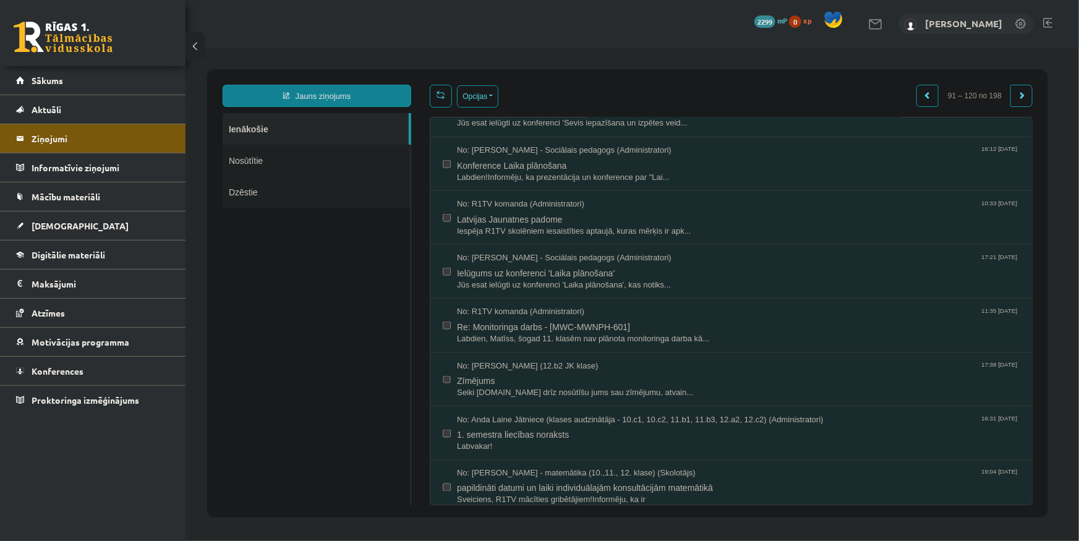
scroll to position [843, 0]
click at [613, 332] on span "Labdien, Matīss, šogad 11. klasēm nav plānota monitoringa darba kā..." at bounding box center [737, 338] width 563 height 12
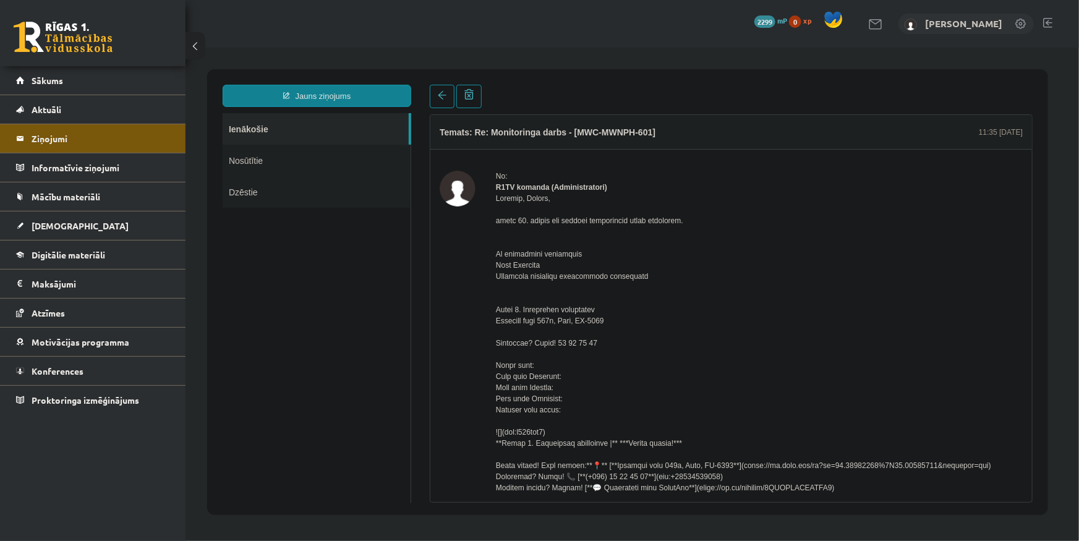
scroll to position [0, 0]
click at [443, 91] on span at bounding box center [441, 94] width 9 height 9
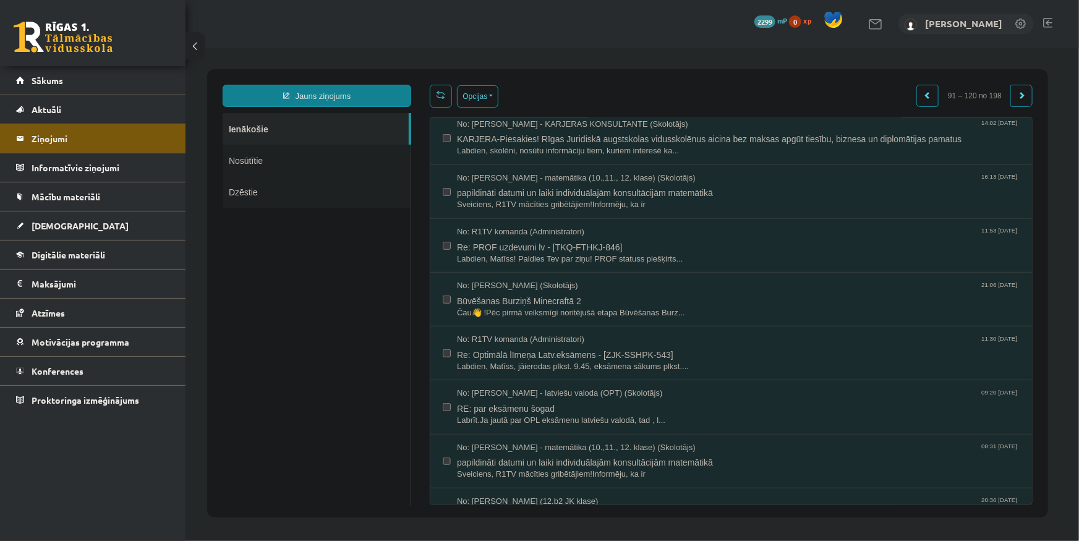
scroll to position [337, 0]
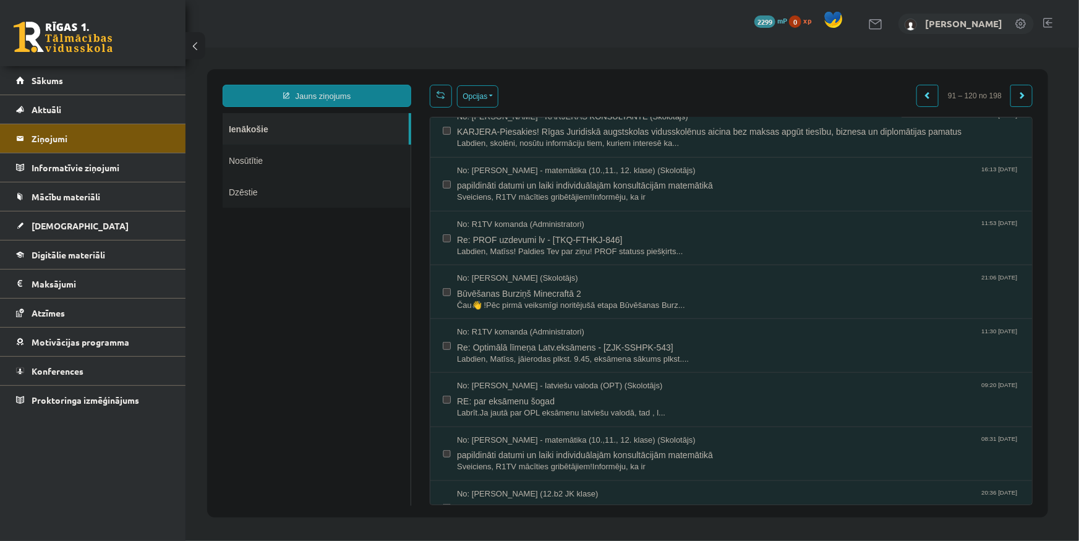
drag, startPoint x: 428, startPoint y: 315, endPoint x: 393, endPoint y: 315, distance: 35.9
click at [395, 315] on ul "Ienākošie Nosūtītie Dzēstie" at bounding box center [316, 309] width 189 height 393
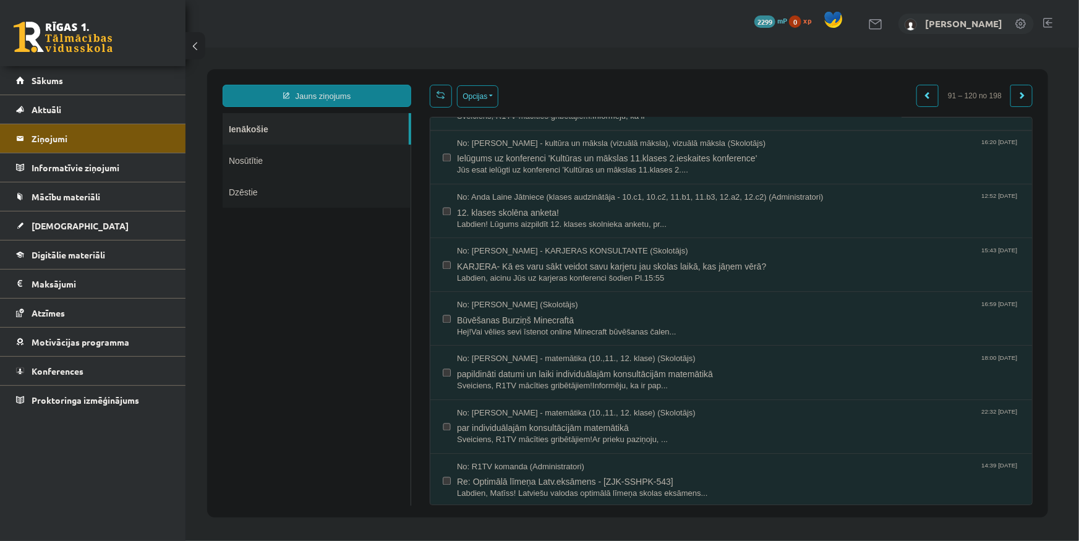
scroll to position [0, 0]
click at [1020, 96] on span at bounding box center [1020, 94] width 7 height 7
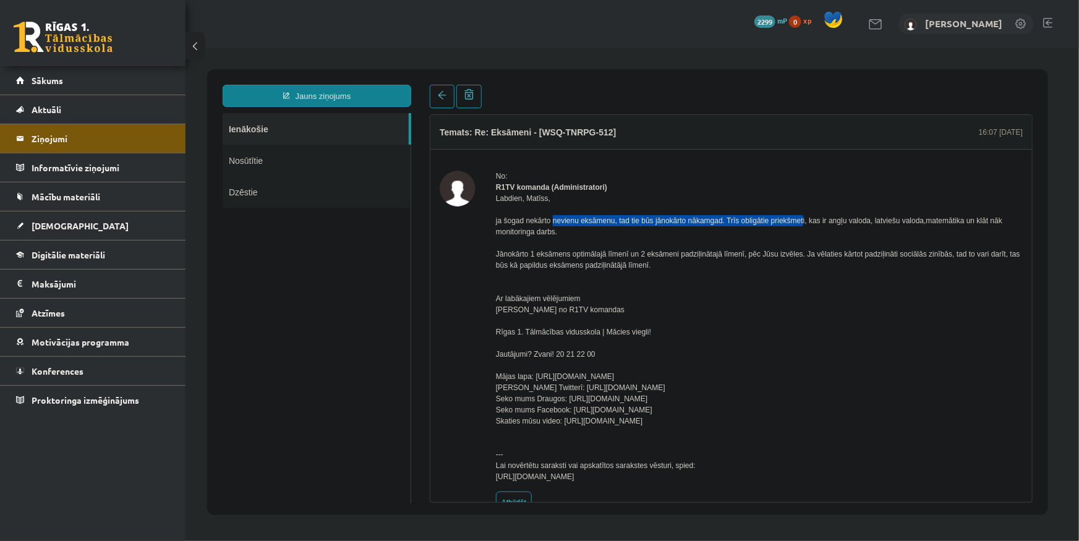
drag, startPoint x: 506, startPoint y: 228, endPoint x: 756, endPoint y: 232, distance: 249.8
click at [757, 232] on div "Labdien, Matīss, ja šogad nekārto nevienu eksāmenu, tad tie būs jānokārto nākam…" at bounding box center [758, 336] width 527 height 289
click at [752, 232] on div "Labdien, Matīss, ja šogad nekārto nevienu eksāmenu, tad tie būs jānokārto nākam…" at bounding box center [758, 336] width 527 height 289
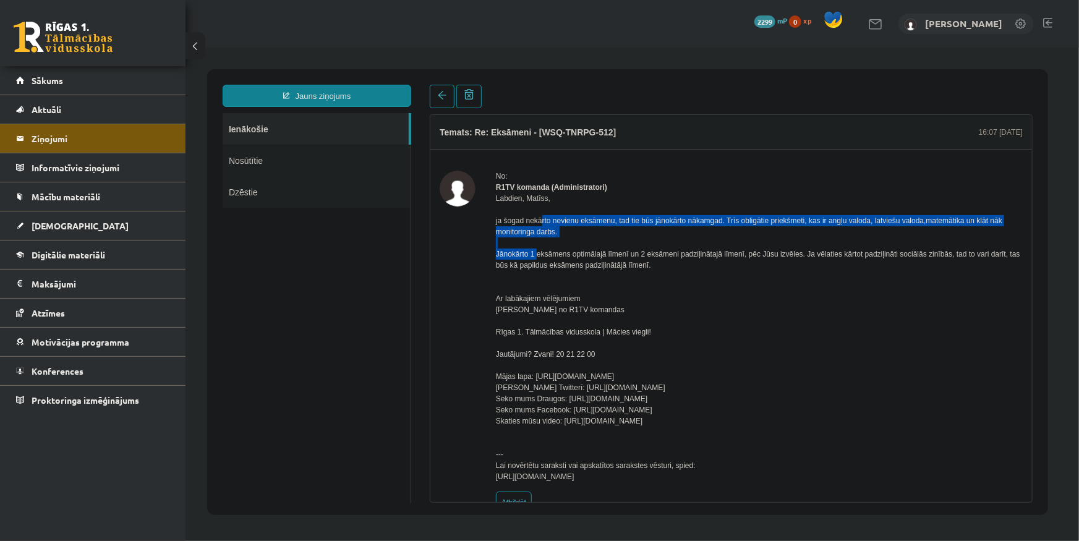
click at [752, 232] on div "Labdien, Matīss, ja šogad nekārto nevienu eksāmenu, tad tie būs jānokārto nākam…" at bounding box center [758, 336] width 527 height 289
click at [770, 230] on div "Labdien, Matīss, ja šogad nekārto nevienu eksāmenu, tad tie būs jānokārto nākam…" at bounding box center [758, 336] width 527 height 289
drag, startPoint x: 716, startPoint y: 235, endPoint x: 615, endPoint y: 258, distance: 103.9
click at [616, 258] on div "Labdien, Matīss, ja šogad nekārto nevienu eksāmenu, tad tie būs jānokārto nākam…" at bounding box center [758, 336] width 527 height 289
click at [613, 257] on div "Labdien, Matīss, ja šogad nekārto nevienu eksāmenu, tad tie būs jānokārto nākam…" at bounding box center [758, 336] width 527 height 289
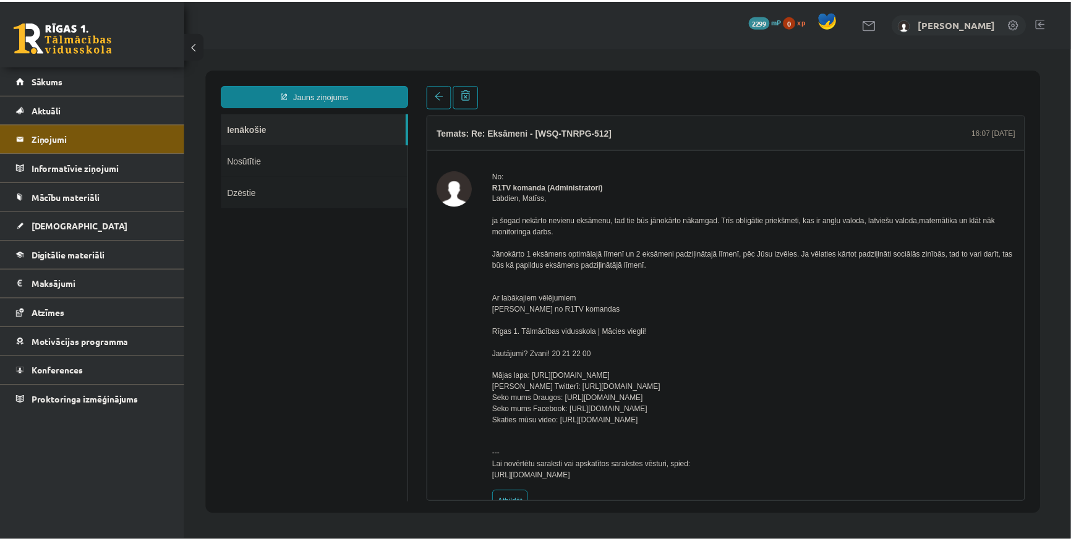
scroll to position [43, 0]
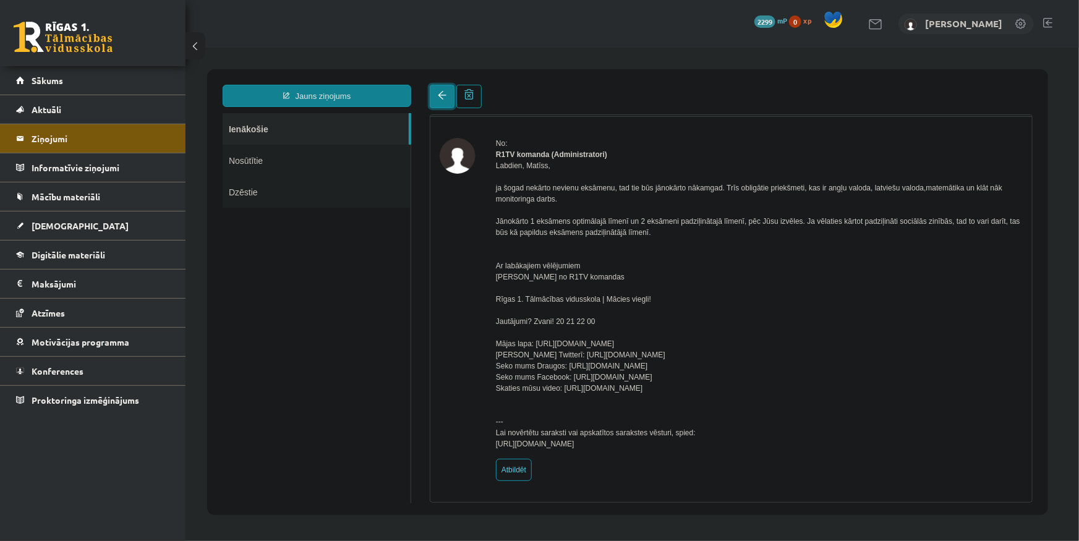
click at [445, 89] on link at bounding box center [441, 95] width 25 height 23
click at [57, 109] on span "Aktuāli" at bounding box center [47, 109] width 30 height 11
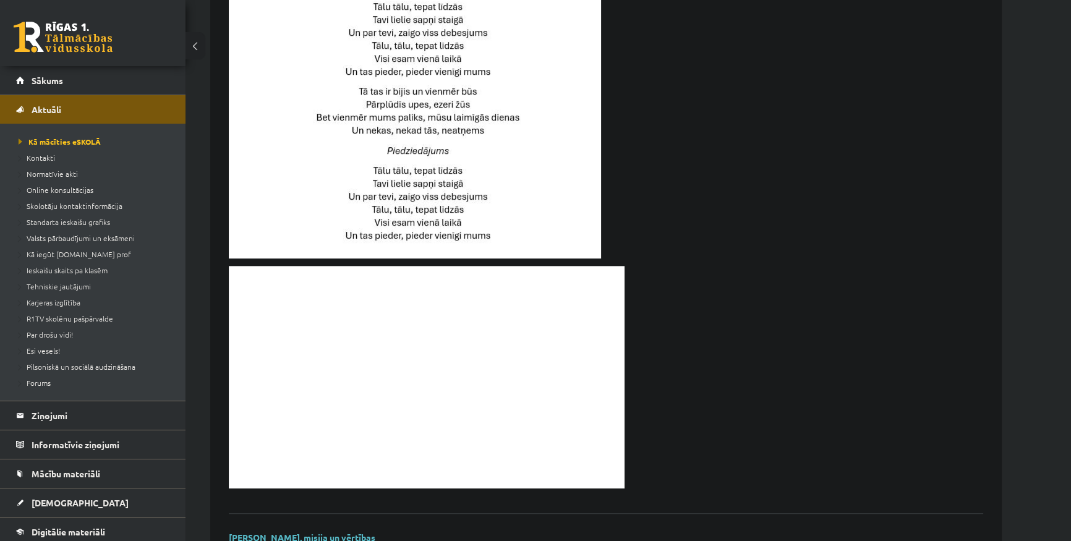
scroll to position [806, 0]
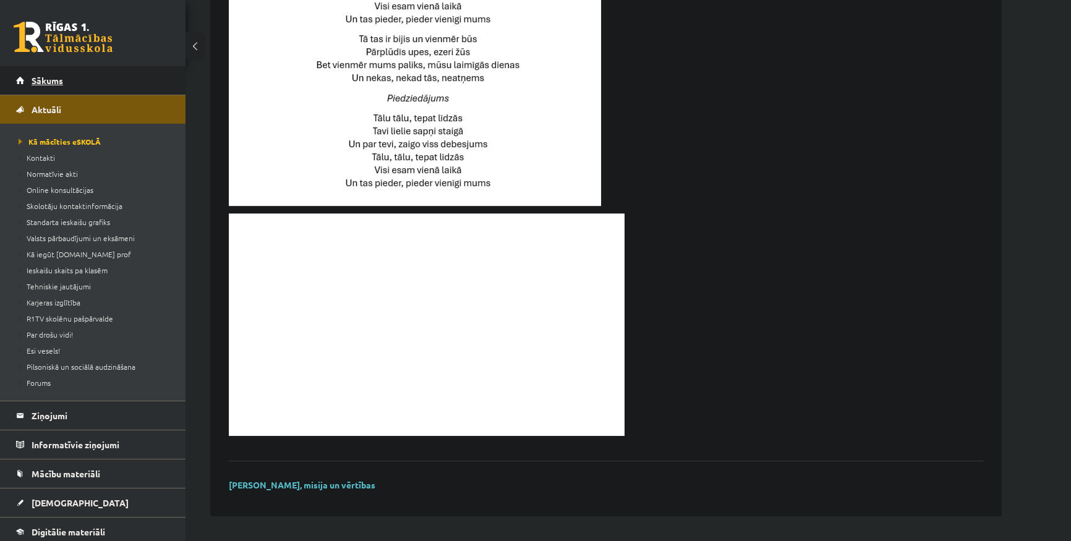
click at [91, 80] on link "Sākums" at bounding box center [93, 80] width 154 height 28
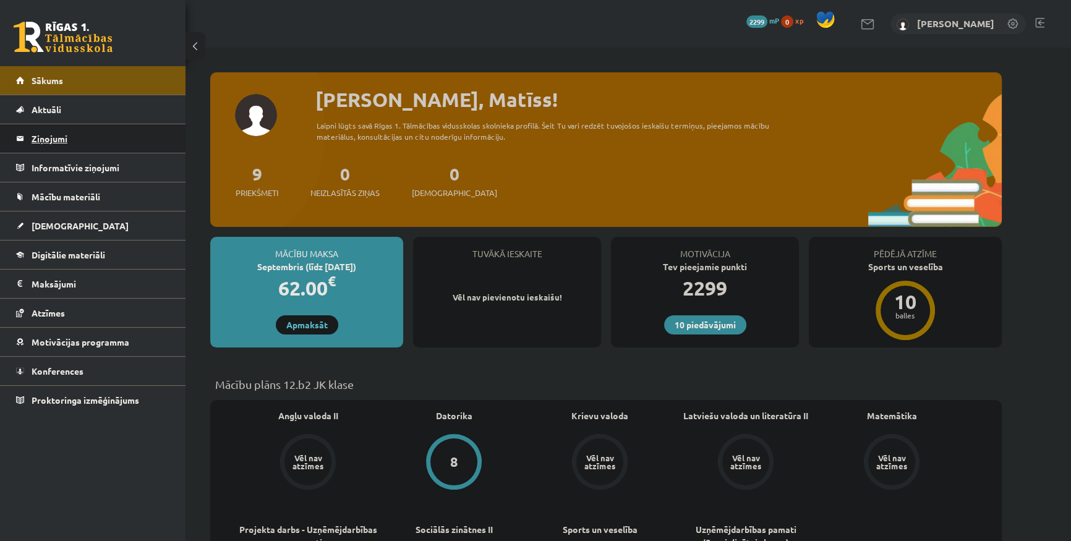
click at [51, 132] on legend "Ziņojumi 0" at bounding box center [101, 138] width 138 height 28
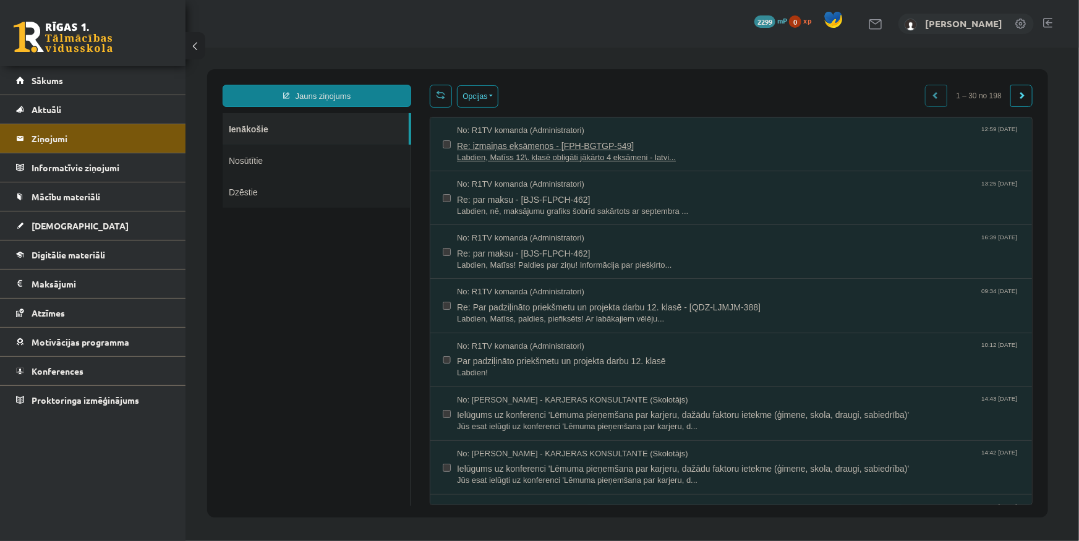
click at [552, 151] on span "Labdien, Matīss 12\. klasē obligāti jākārto 4 eksāmeni - latvi..." at bounding box center [737, 157] width 563 height 12
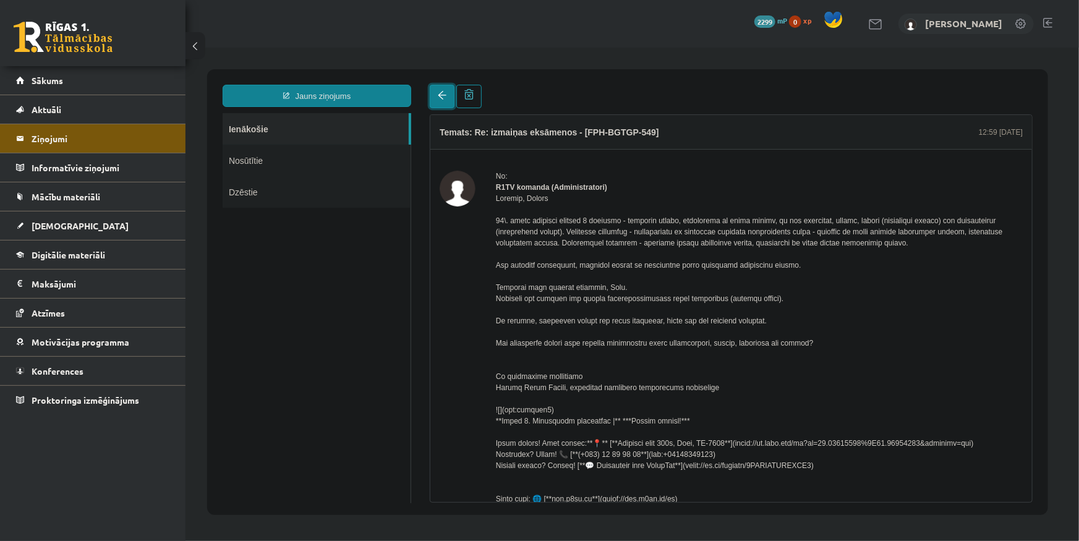
click at [448, 98] on link at bounding box center [441, 95] width 25 height 23
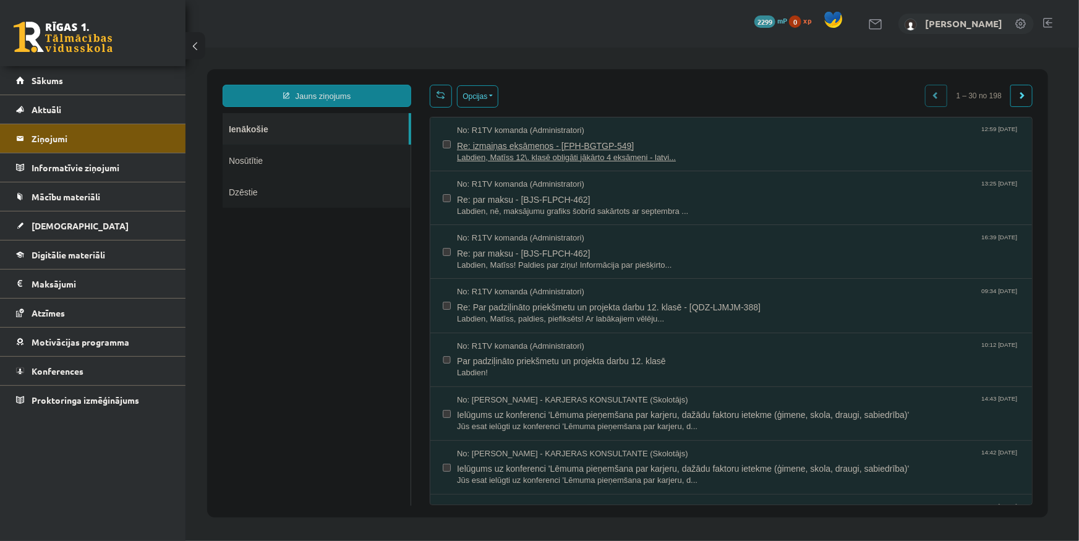
click at [509, 153] on span "Labdien, Matīss 12\. klasē obligāti jākārto 4 eksāmeni - latvi..." at bounding box center [737, 157] width 563 height 12
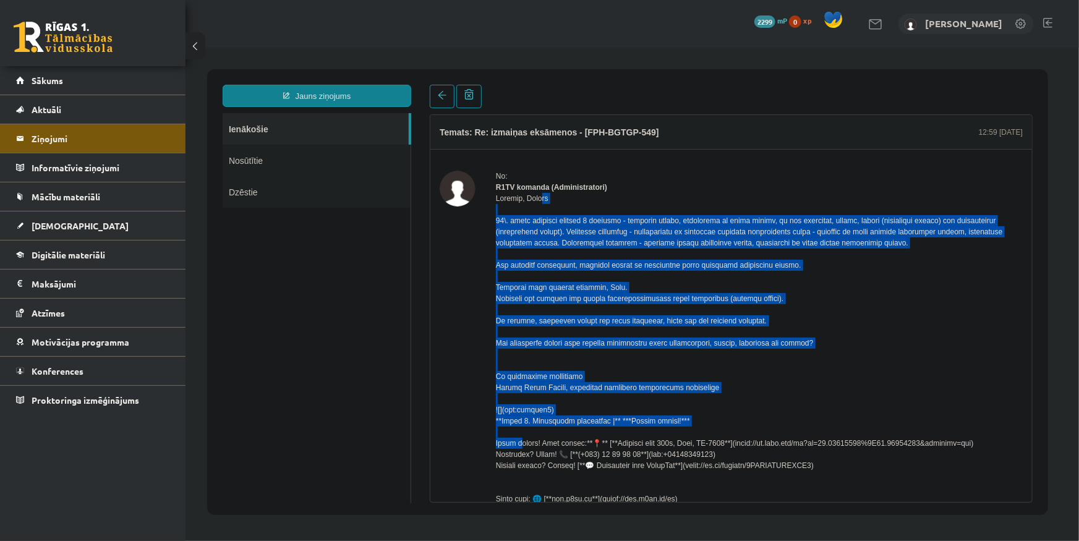
drag, startPoint x: 493, startPoint y: 210, endPoint x: 840, endPoint y: 389, distance: 390.7
click at [864, 432] on div "No: R1TV komanda (Administratori) yaoctyd9. (29 KB) Atbildēt" at bounding box center [730, 463] width 583 height 587
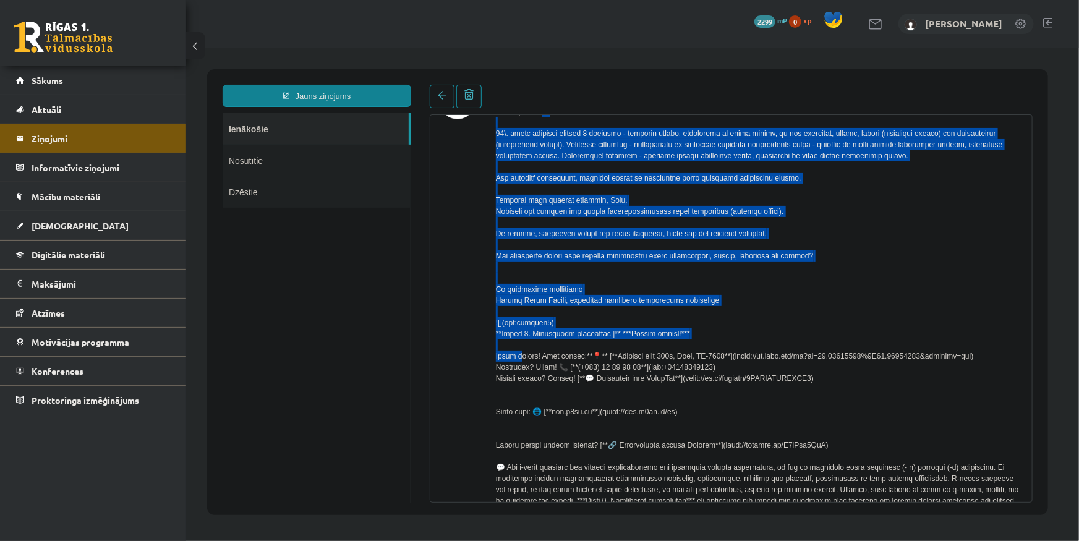
scroll to position [287, 0]
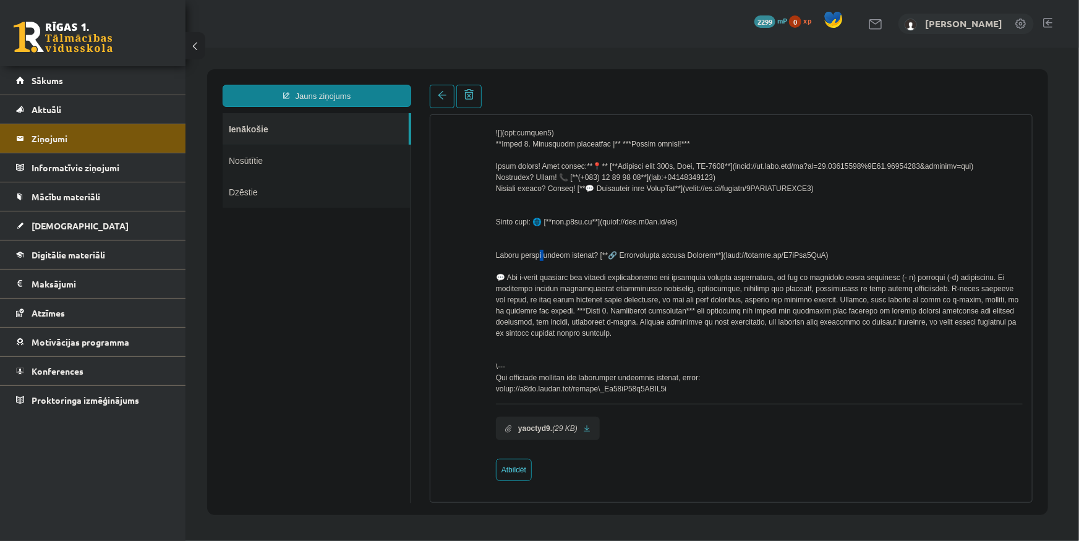
drag, startPoint x: 498, startPoint y: 252, endPoint x: 791, endPoint y: 242, distance: 292.6
click at [791, 242] on div at bounding box center [758, 154] width 527 height 479
click at [775, 256] on div at bounding box center [758, 154] width 527 height 479
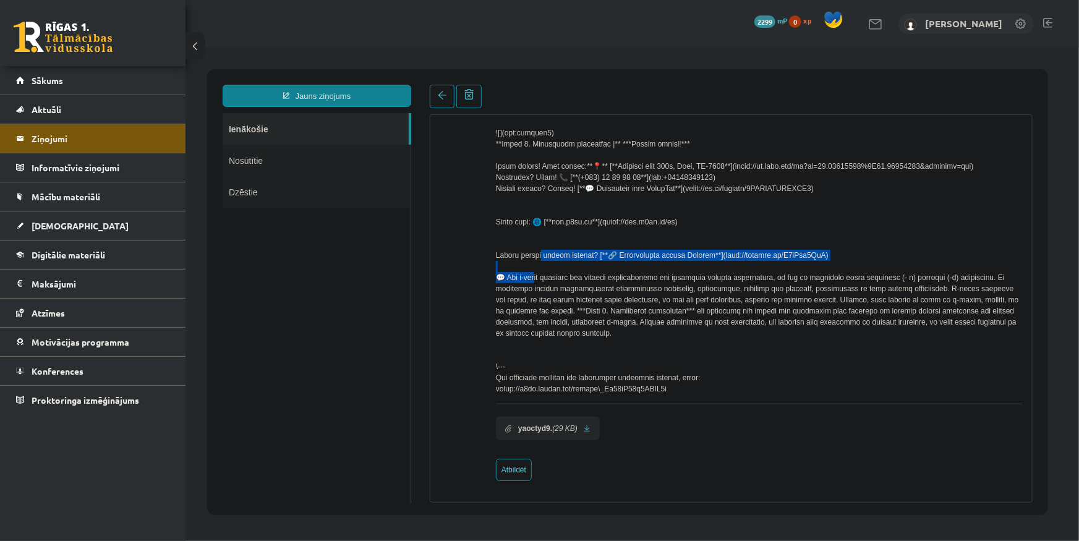
click at [775, 256] on div at bounding box center [758, 154] width 527 height 479
